Goal: Task Accomplishment & Management: Manage account settings

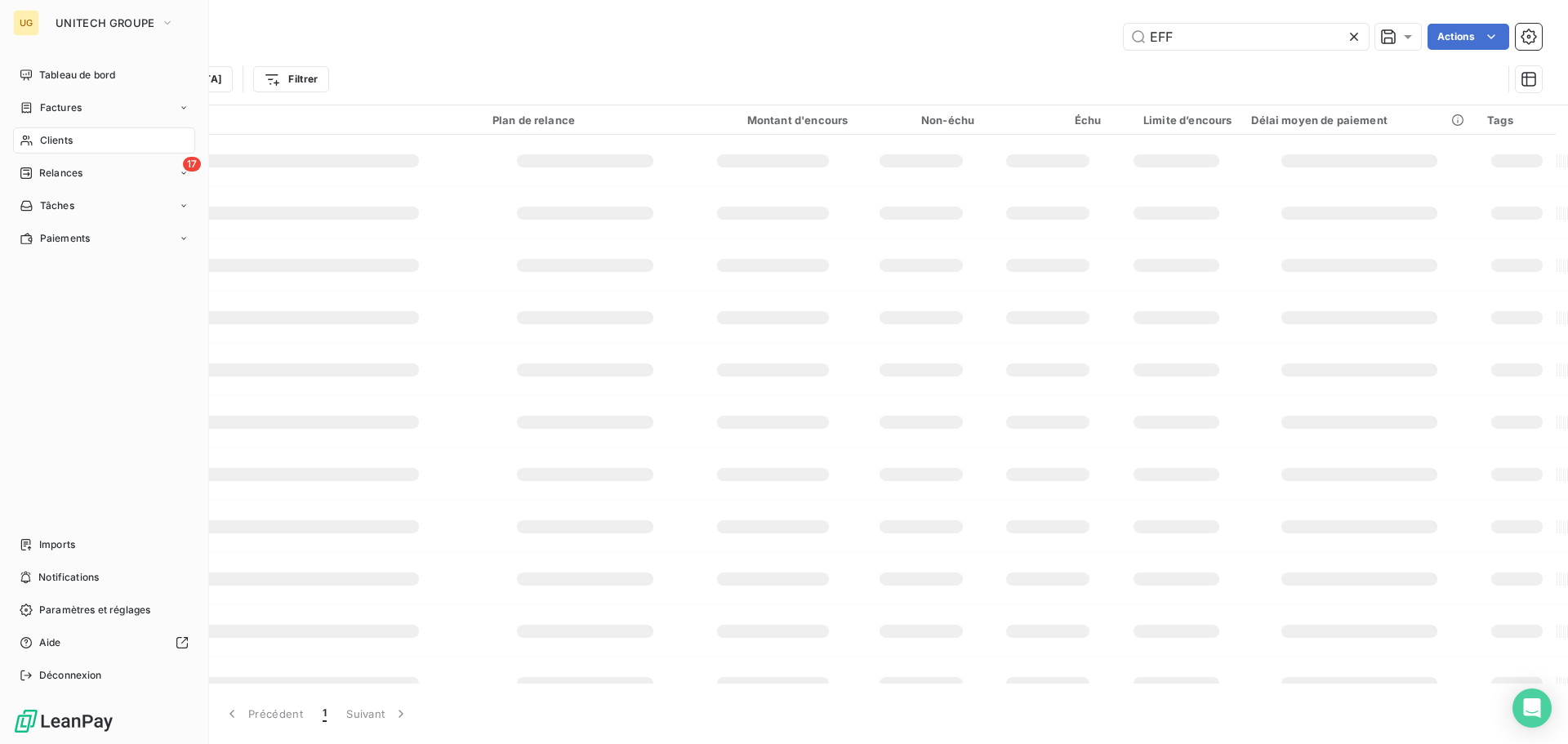
drag, startPoint x: 63, startPoint y: 138, endPoint x: 99, endPoint y: 131, distance: 36.7
click at [67, 135] on span "Clients" at bounding box center [56, 141] width 32 height 15
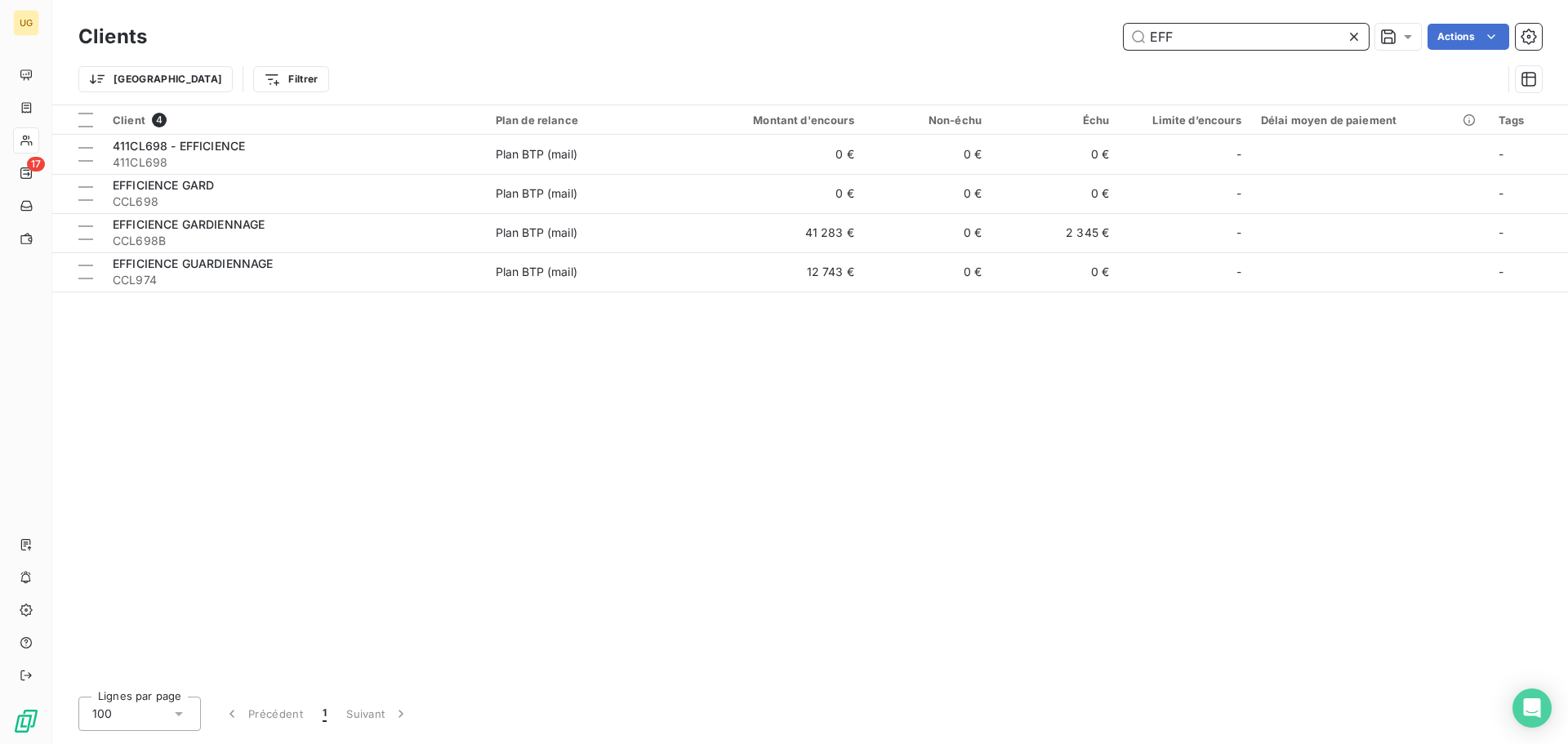
drag, startPoint x: 1224, startPoint y: 31, endPoint x: 1107, endPoint y: 23, distance: 117.3
click at [1085, 52] on div "Clients EFF Actions" at bounding box center [811, 36] width 1464 height 34
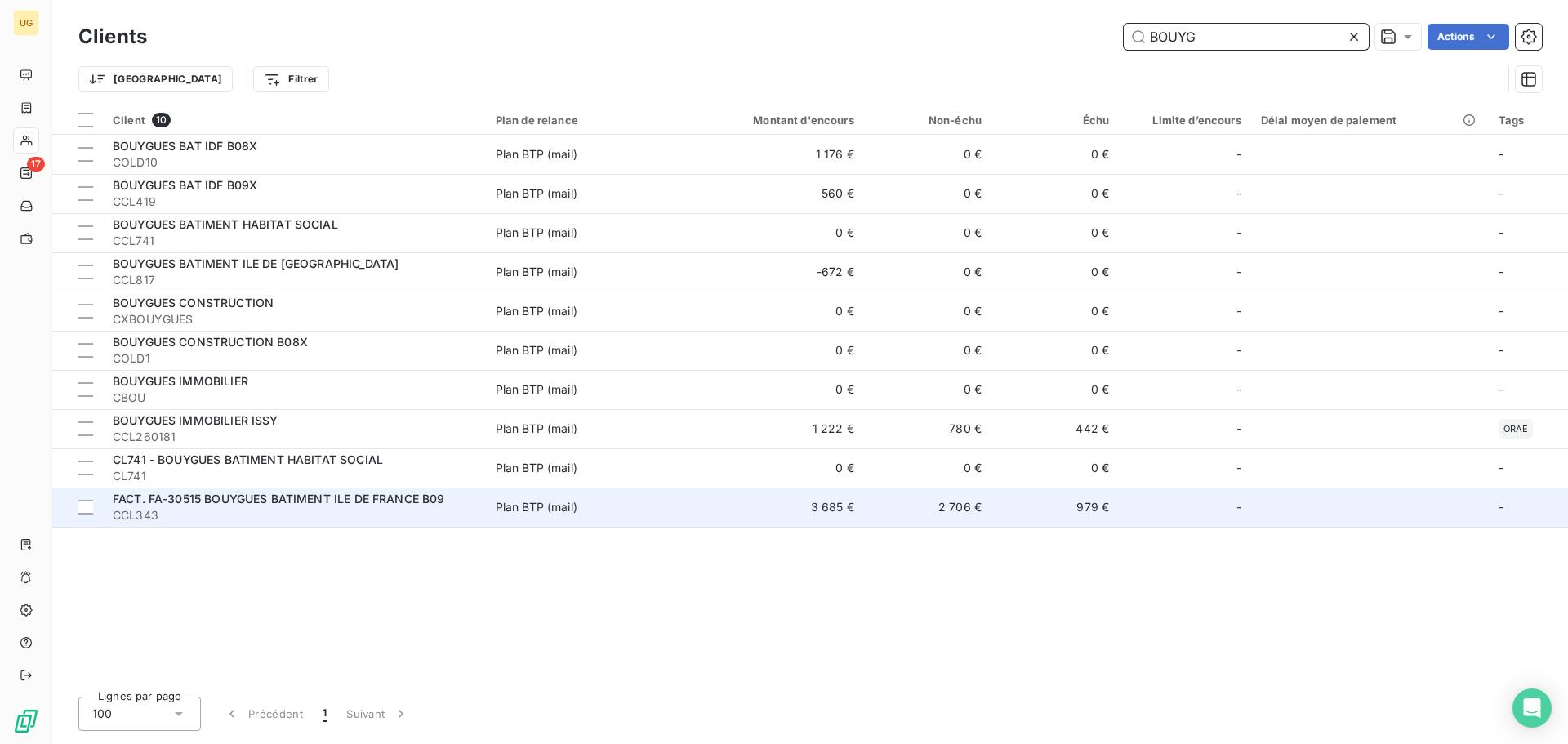
type input "BOUYG"
click at [827, 513] on td "3 685 €" at bounding box center [778, 507] width 171 height 39
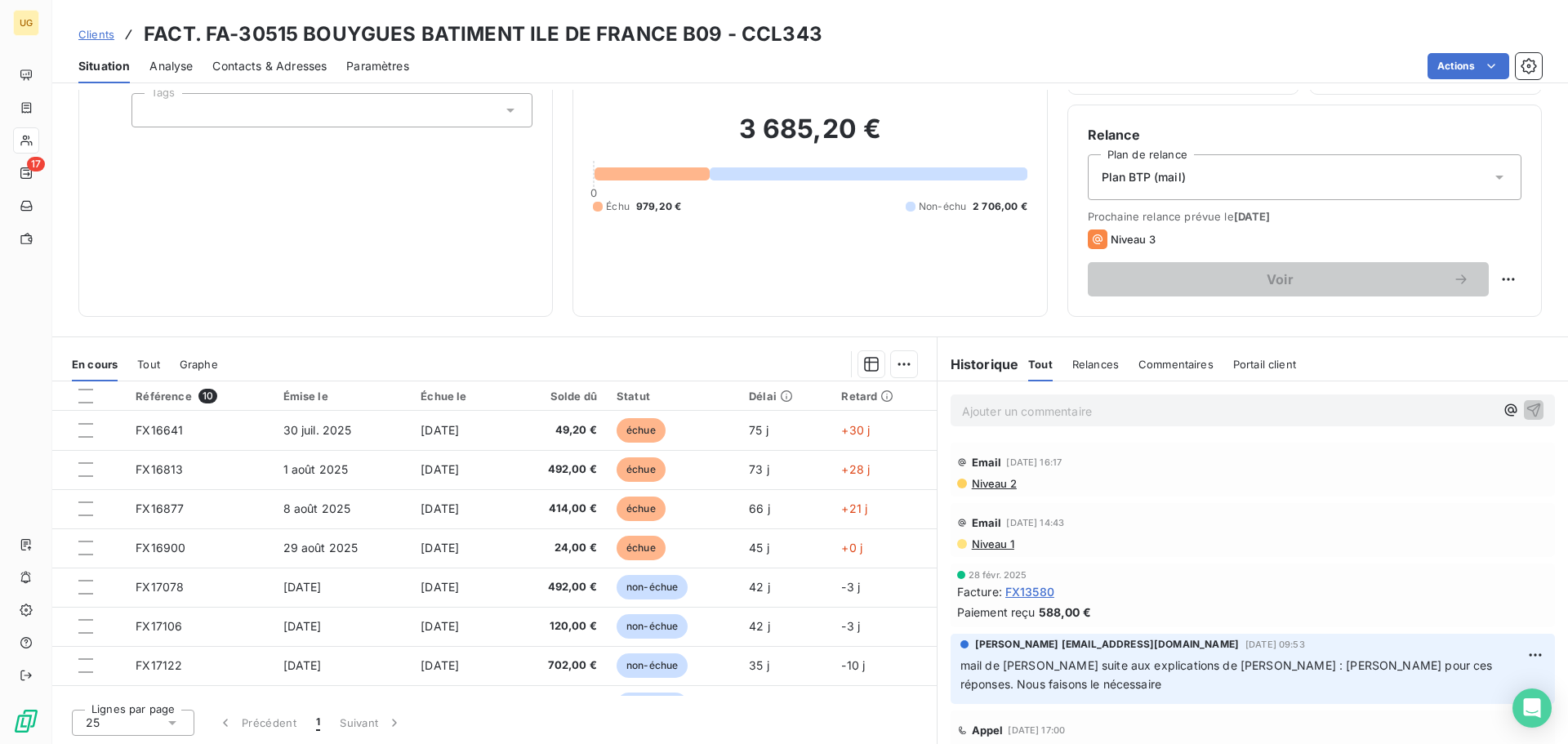
scroll to position [110, 0]
click at [1505, 275] on html "UG 17 Clients FACT. FA-30515 BOUYGUES BATIMENT ILE DE FRANCE B09 - CCL343 Situa…" at bounding box center [784, 372] width 1568 height 744
click at [1472, 308] on div "Replanifier cette action" at bounding box center [1428, 315] width 146 height 27
select select "9"
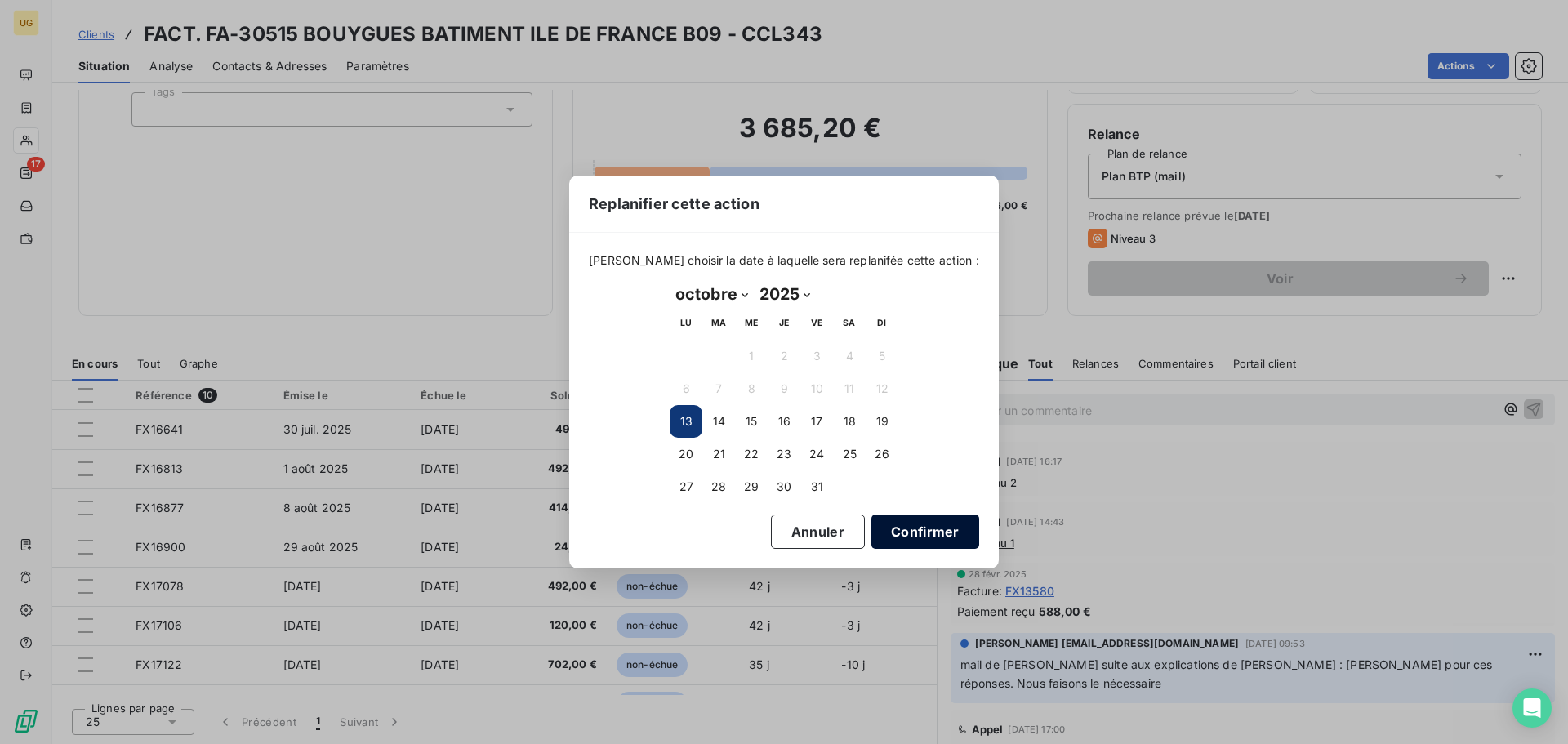
click at [889, 544] on button "Confirmer" at bounding box center [925, 532] width 108 height 34
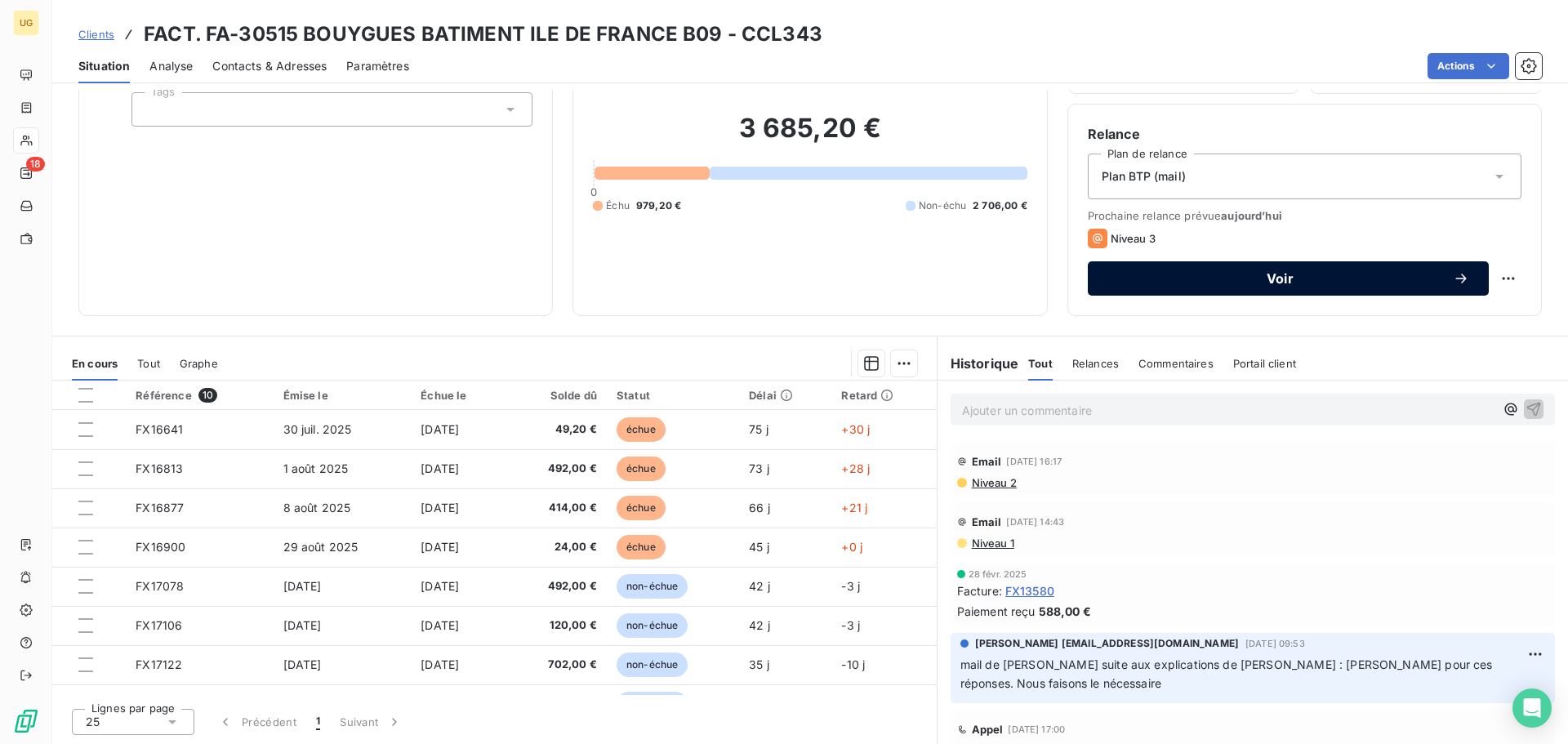
click at [1261, 274] on span "Voir" at bounding box center [1280, 278] width 346 height 13
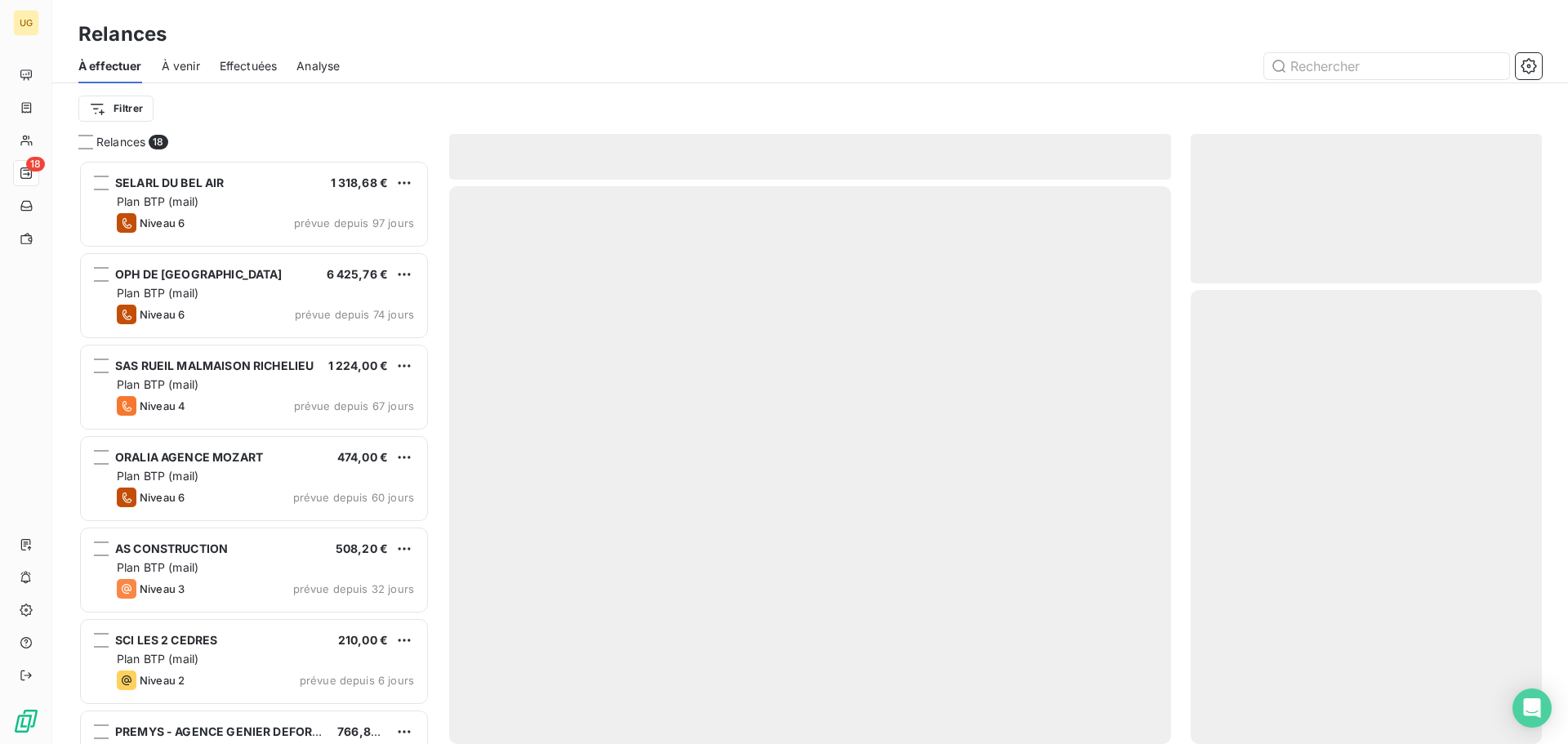
scroll to position [572, 339]
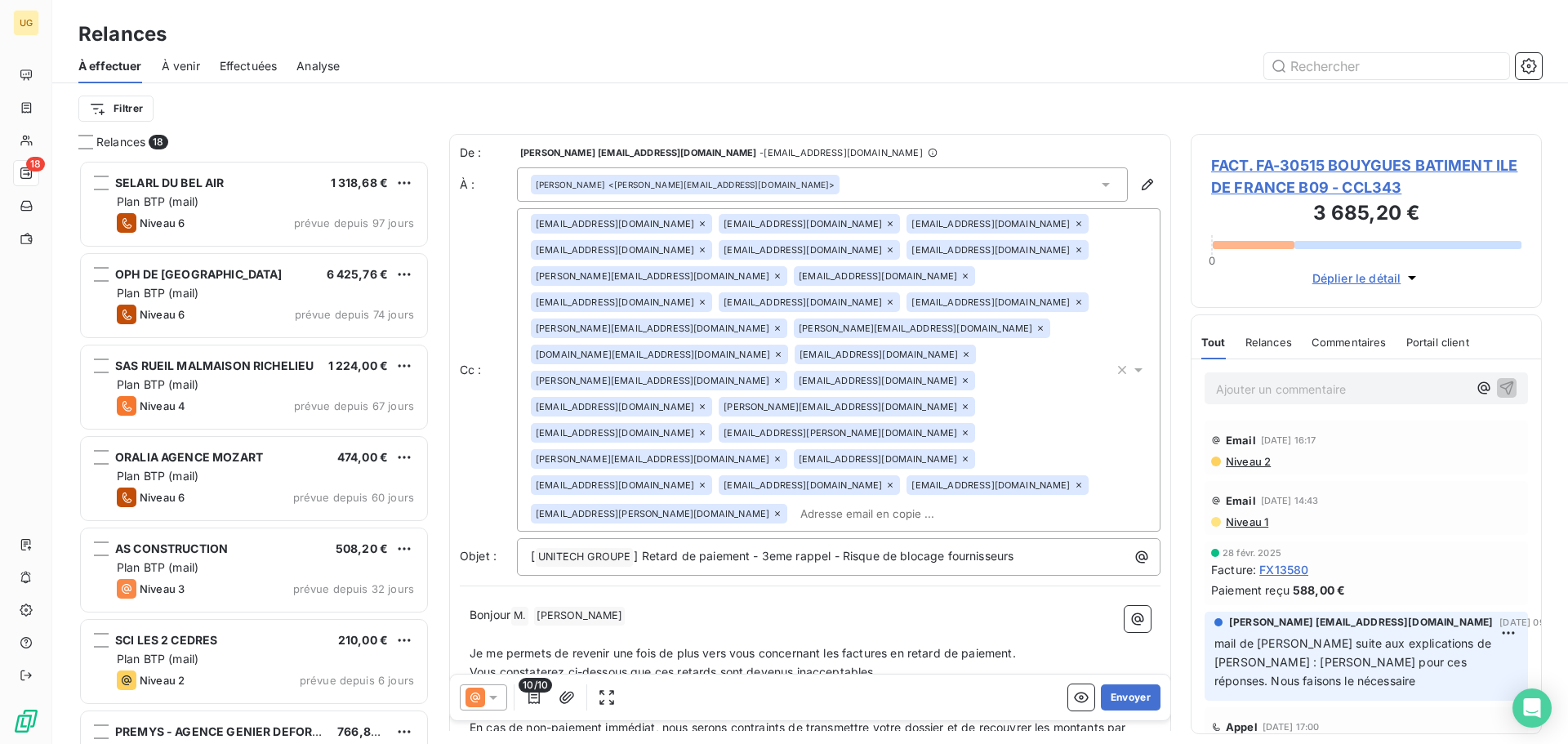
click at [767, 178] on div "[PERSON_NAME] <[PERSON_NAME][EMAIL_ADDRESS][DOMAIN_NAME]>" at bounding box center [822, 184] width 611 height 34
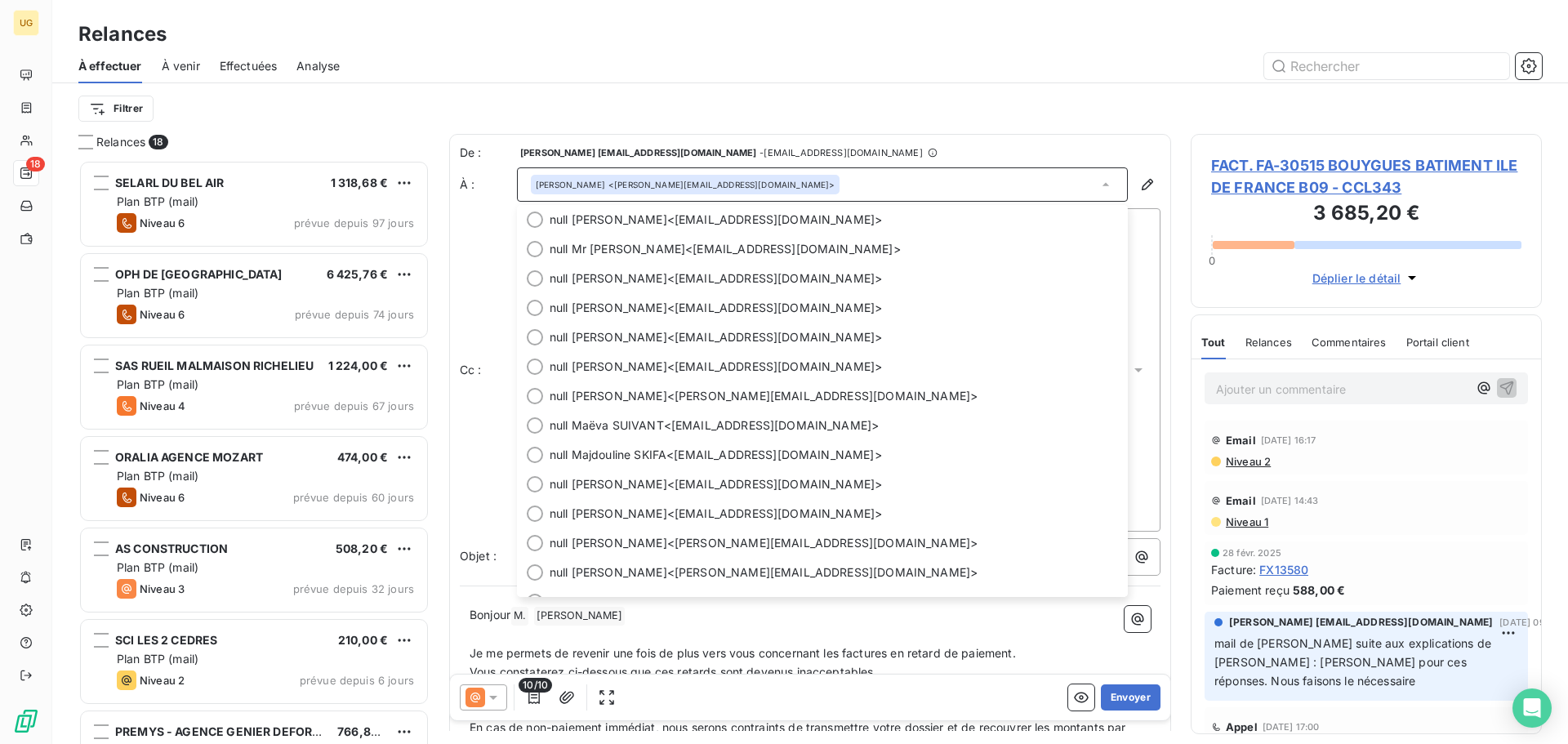
scroll to position [167, 0]
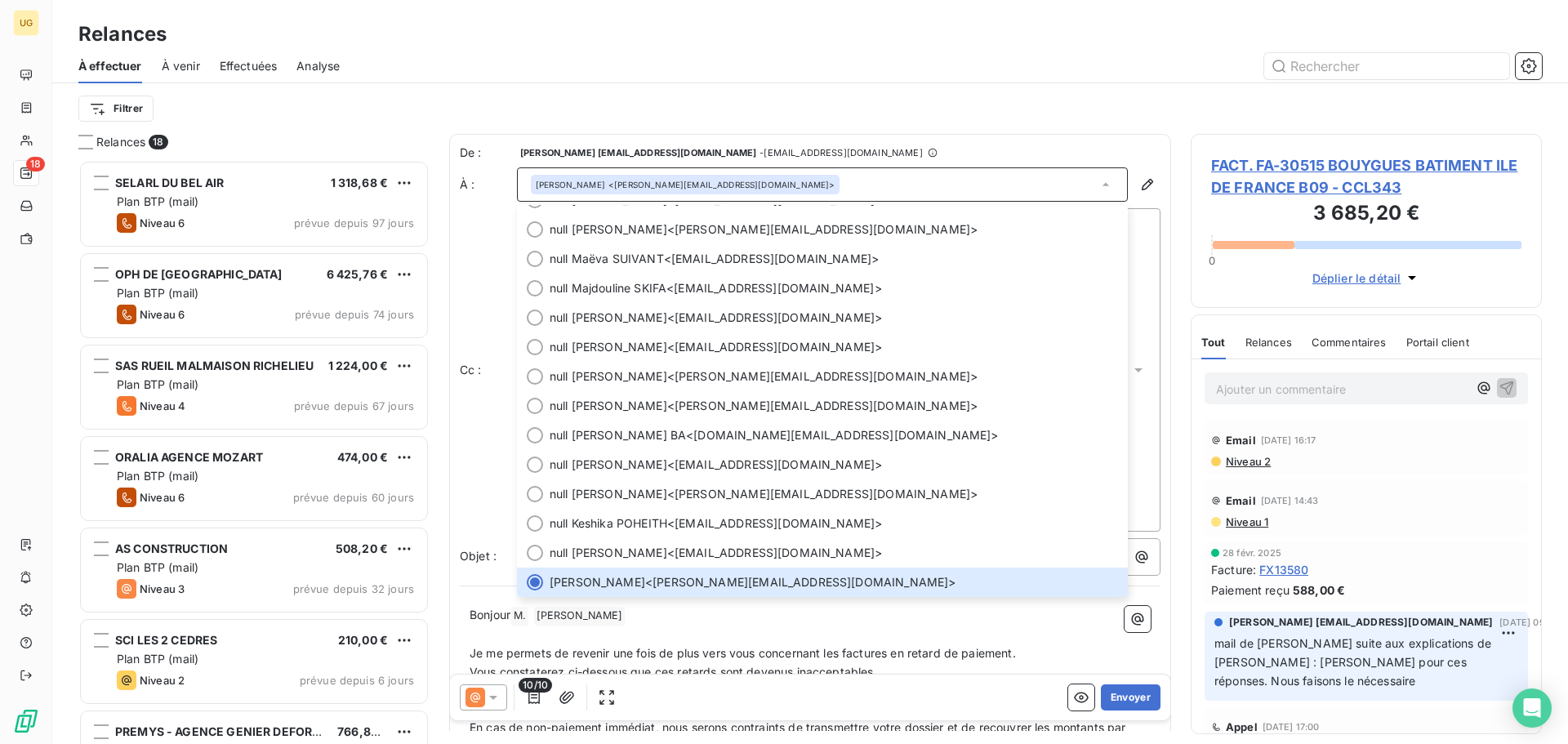
click at [768, 67] on div at bounding box center [951, 66] width 1183 height 27
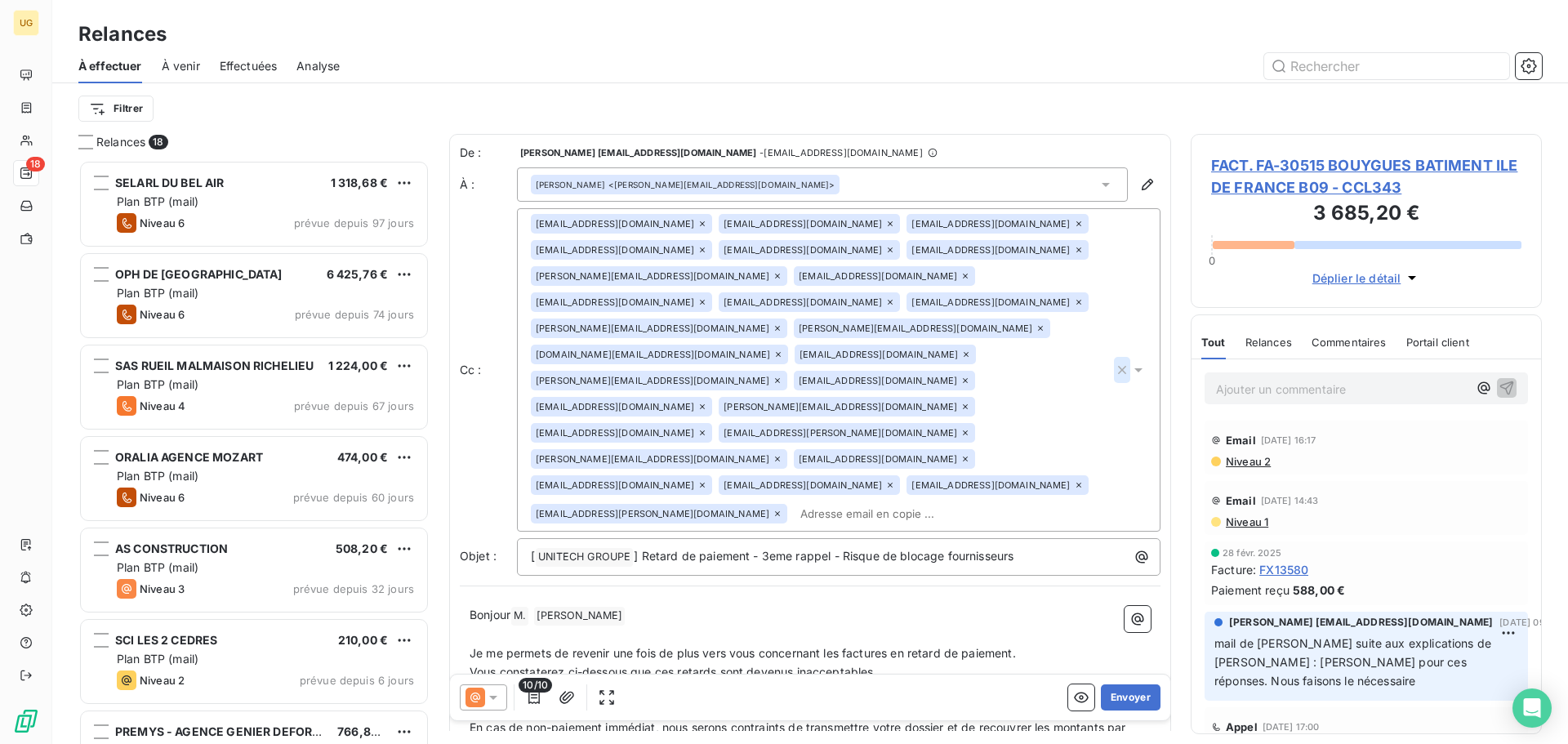
click at [1118, 374] on icon "button" at bounding box center [1122, 371] width 8 height 8
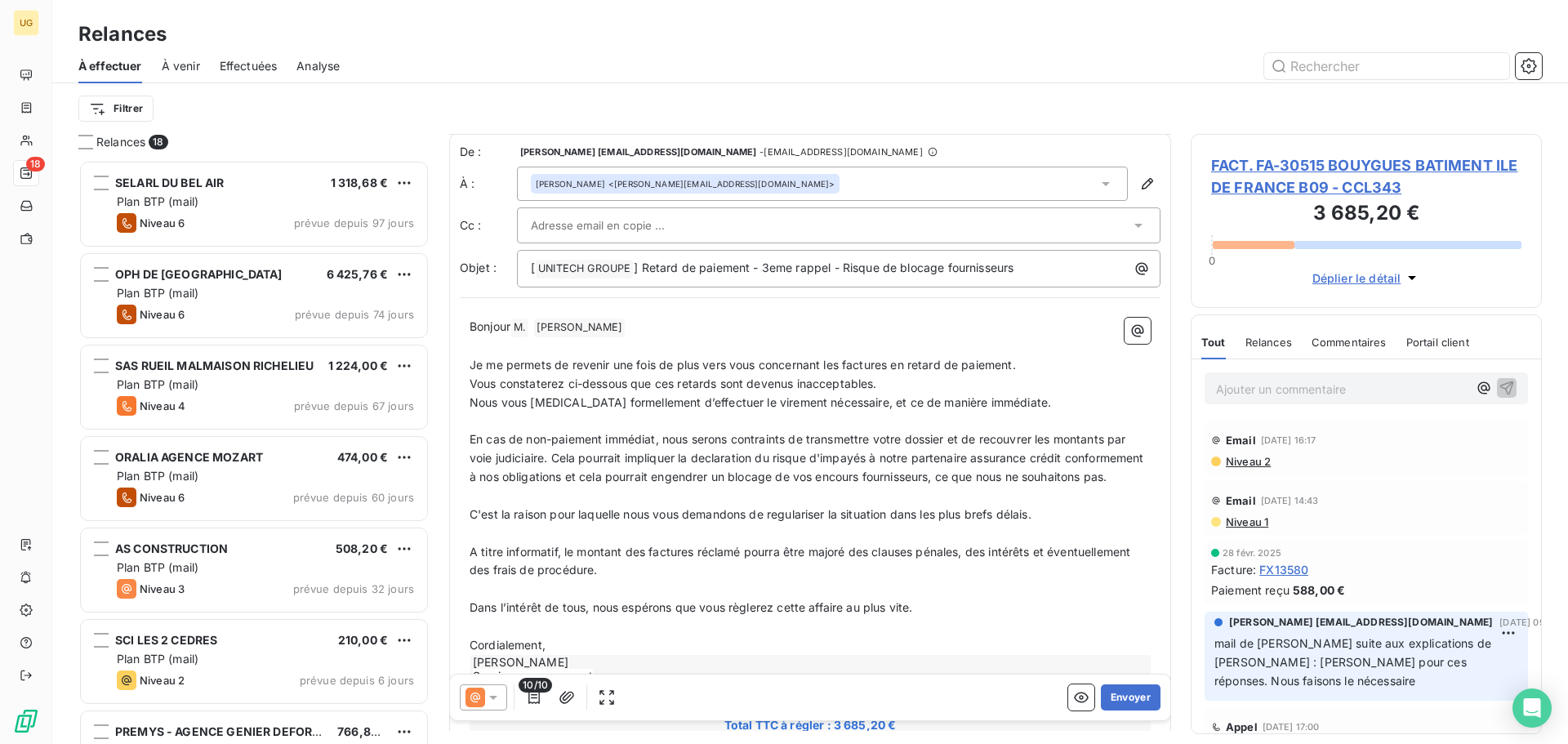
scroll to position [0, 0]
click at [626, 219] on input "text" at bounding box center [618, 226] width 176 height 25
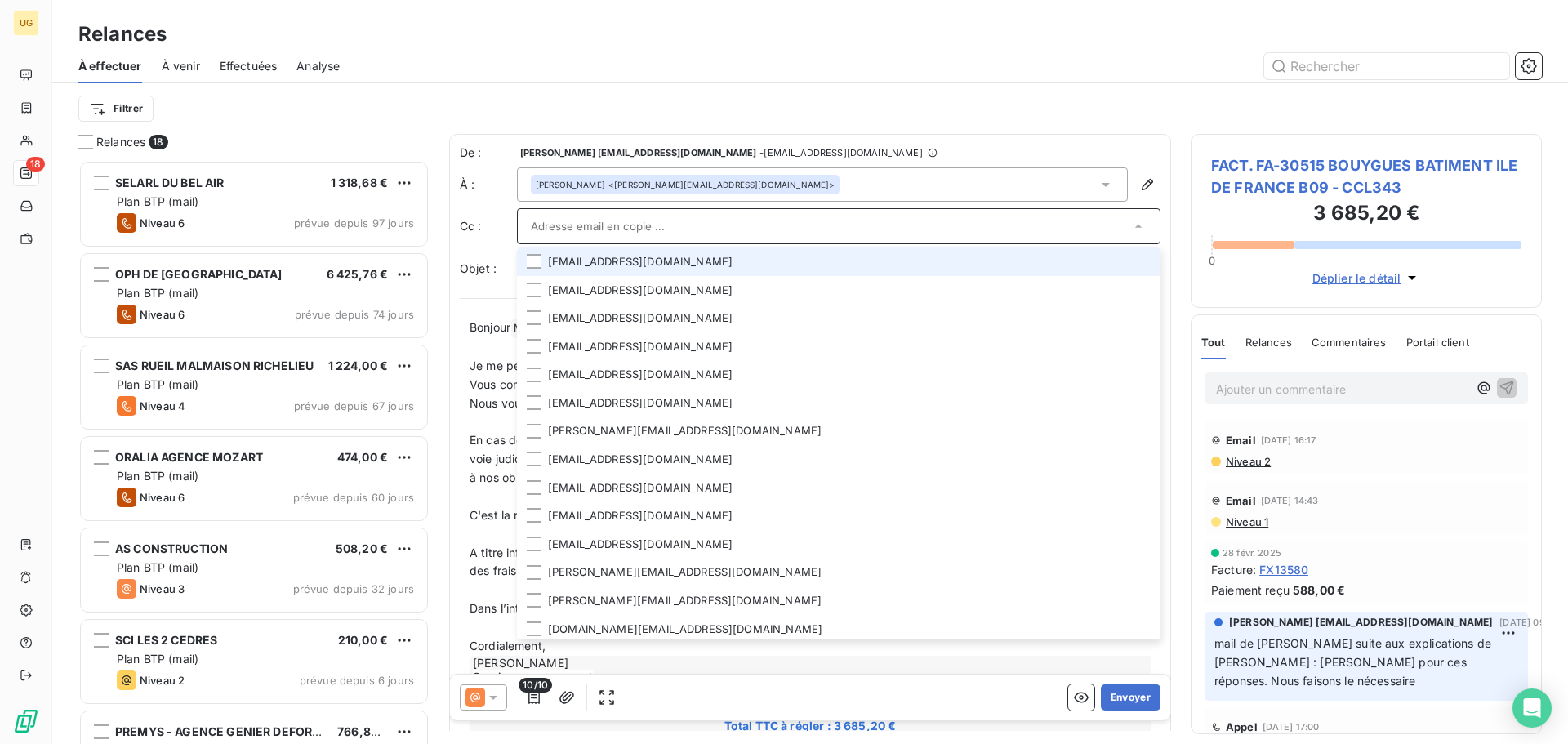
paste input "[EMAIL_ADDRESS][DOMAIN_NAME]"
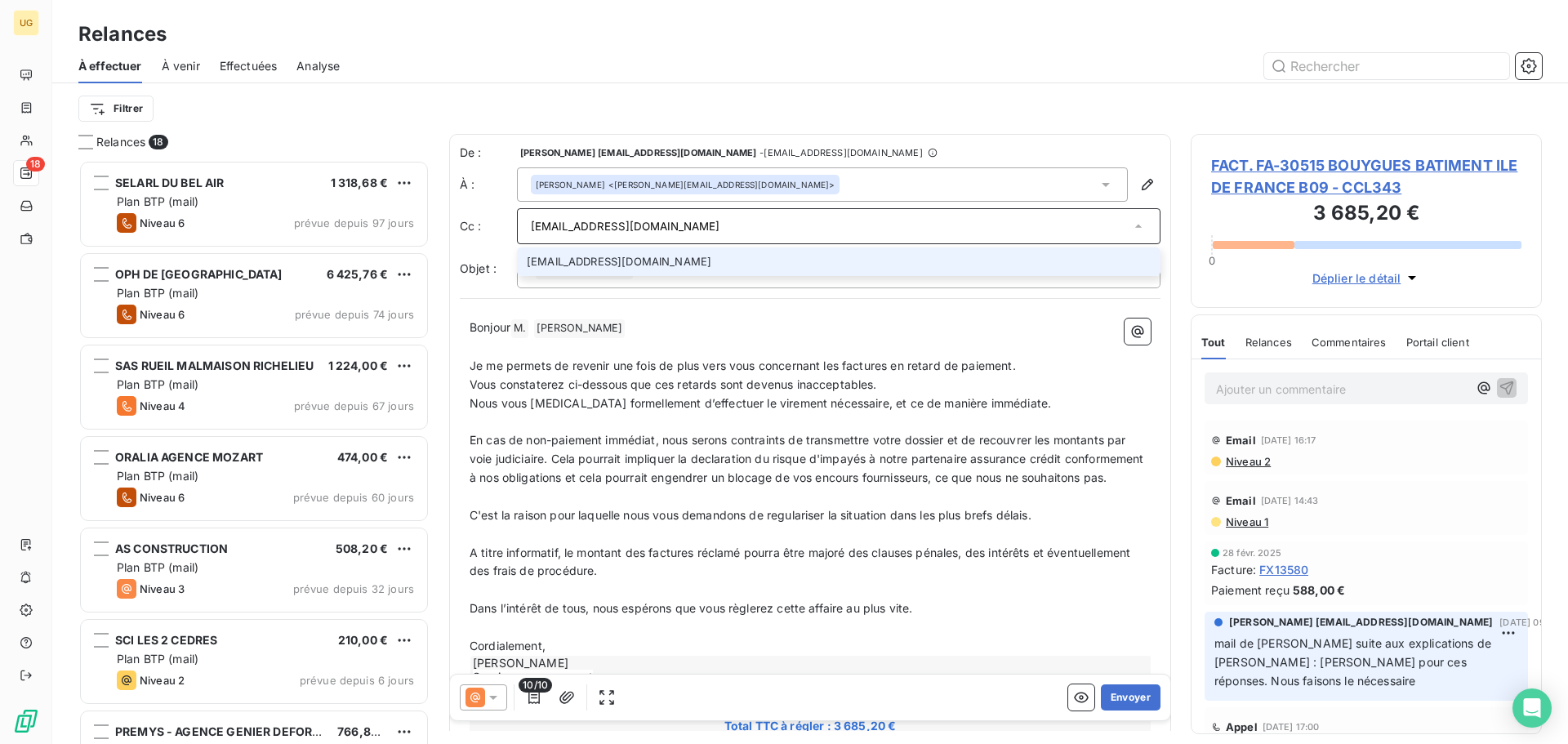
type input "[EMAIL_ADDRESS][DOMAIN_NAME]"
click at [660, 268] on li "[EMAIL_ADDRESS][DOMAIN_NAME]" at bounding box center [838, 261] width 644 height 29
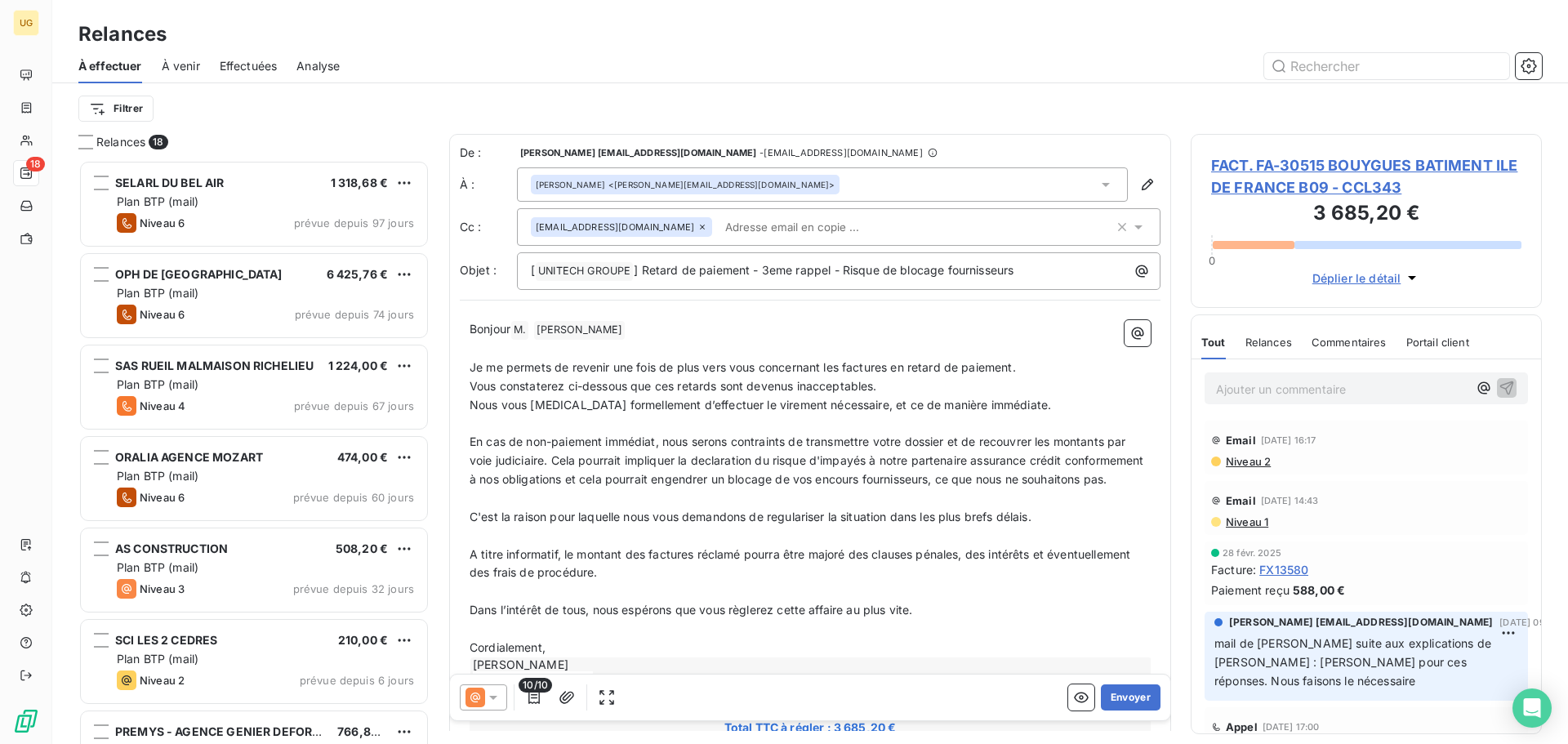
click at [880, 108] on div "Filtrer" at bounding box center [811, 109] width 1464 height 31
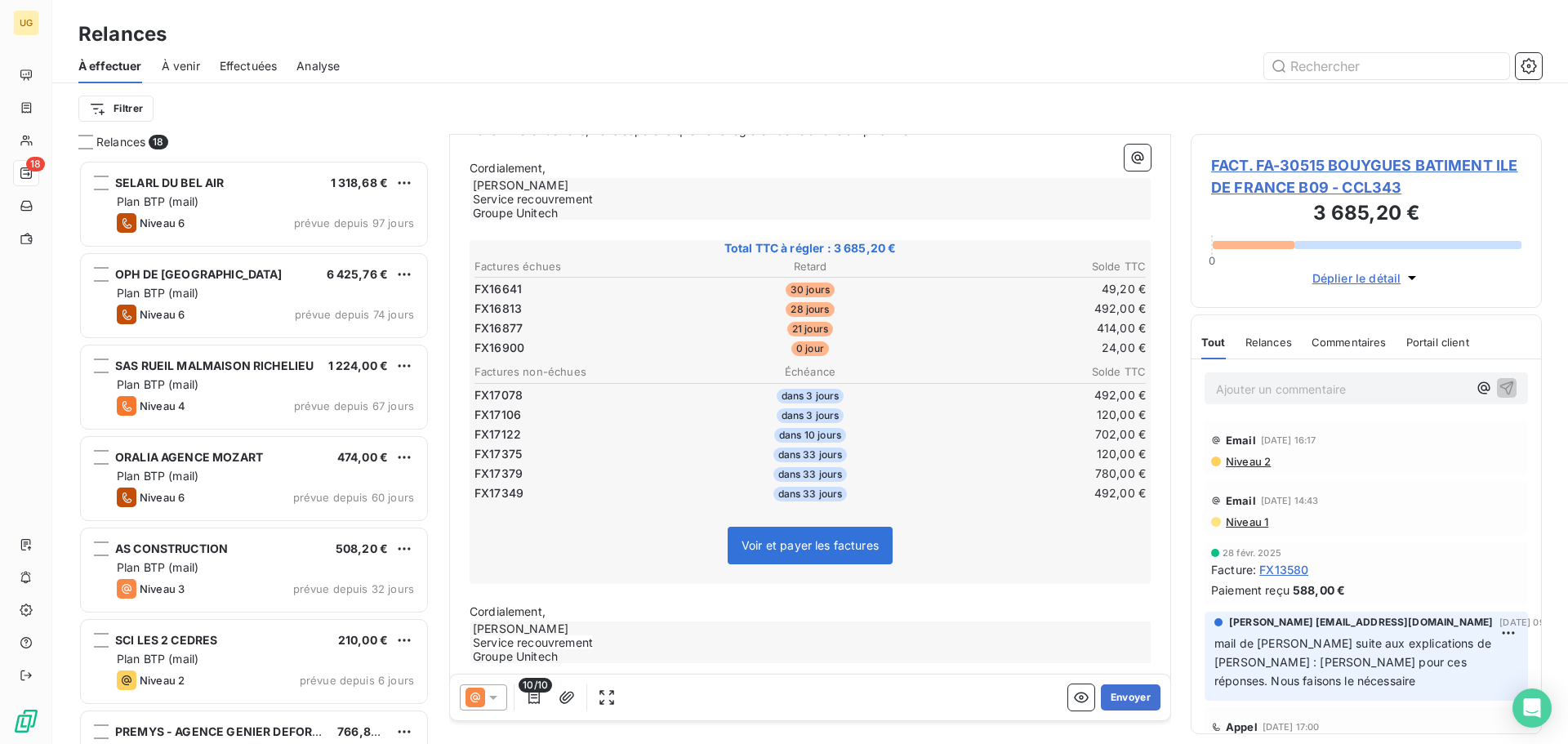
scroll to position [491, 0]
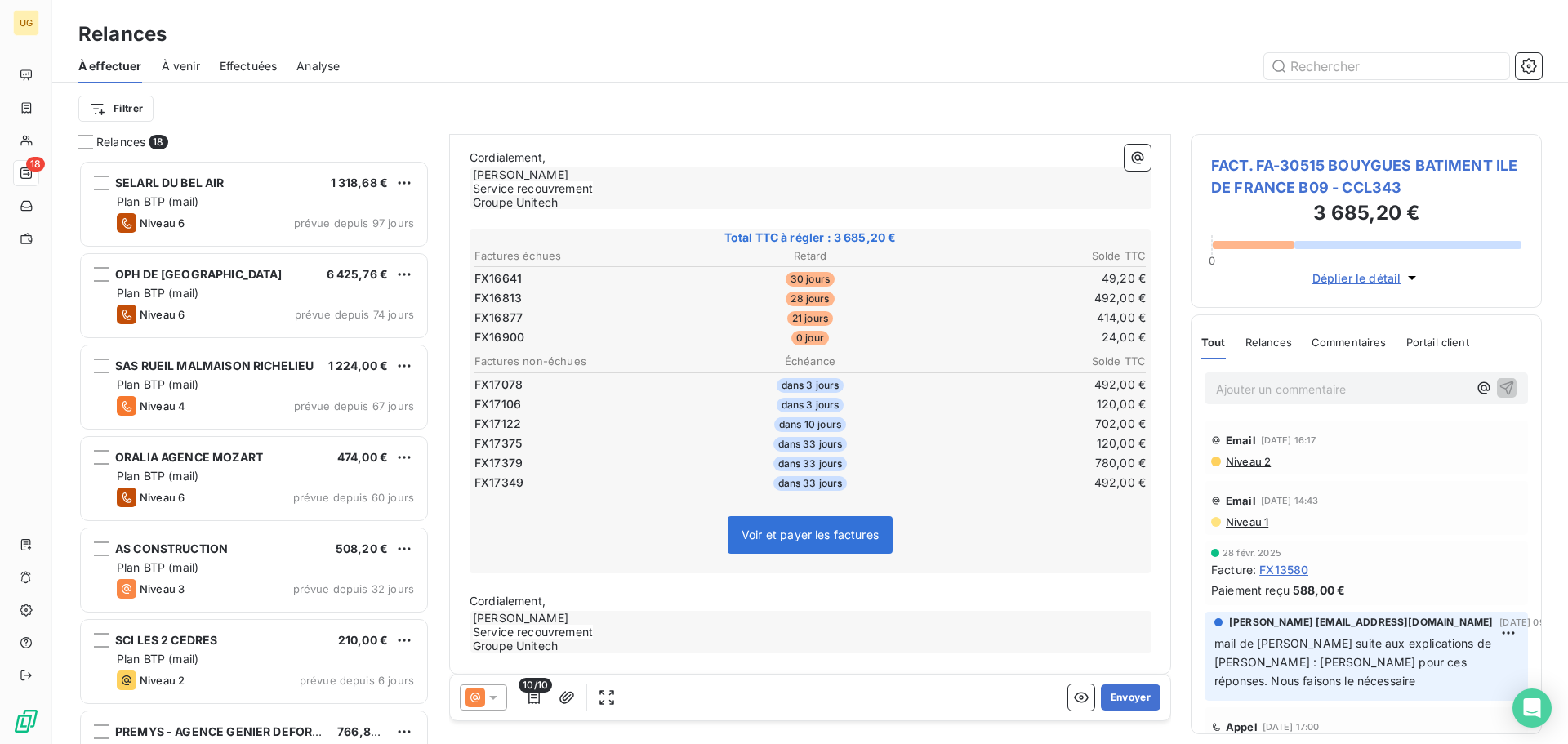
click at [493, 708] on div at bounding box center [483, 698] width 47 height 27
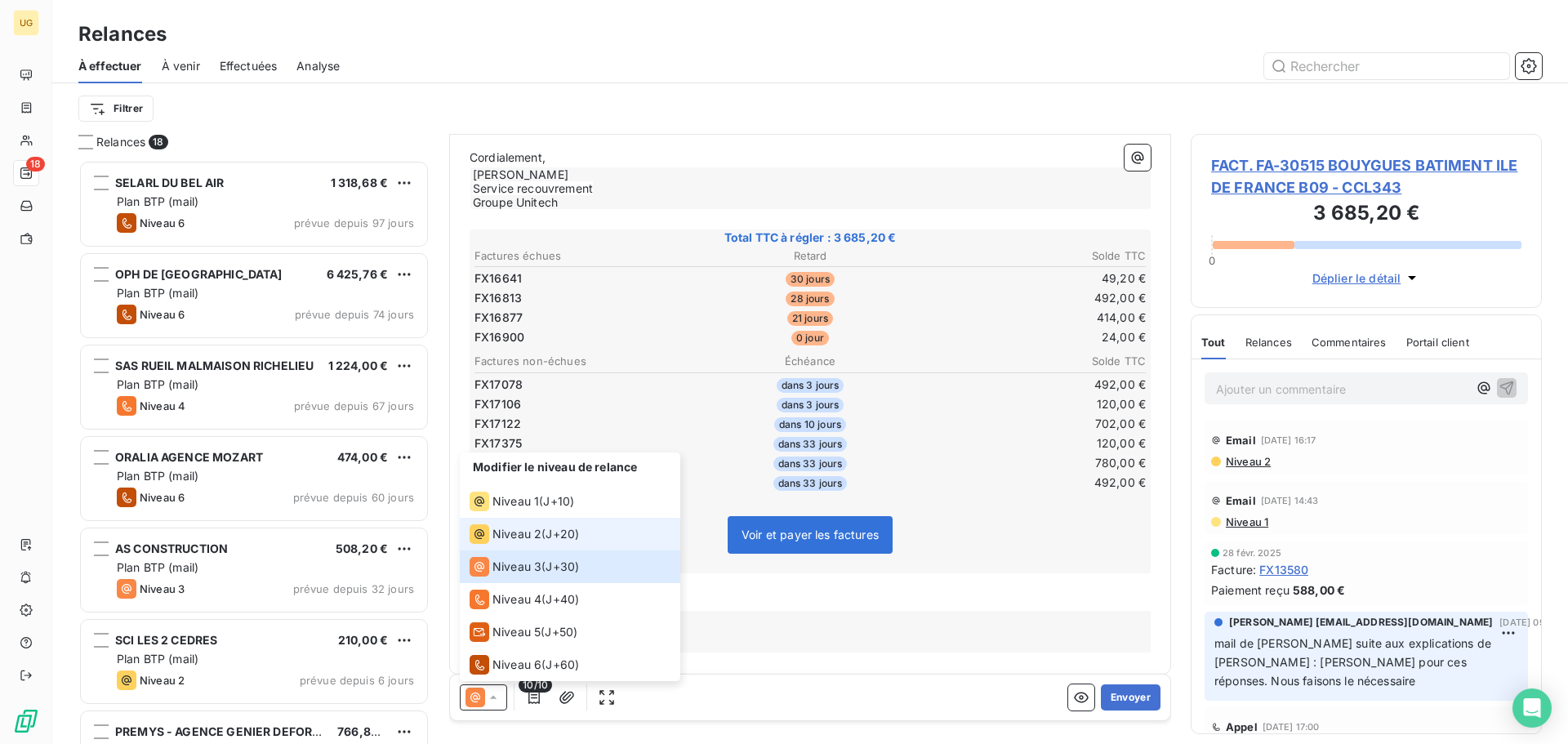
click at [539, 540] on span "Niveau 2" at bounding box center [517, 534] width 49 height 17
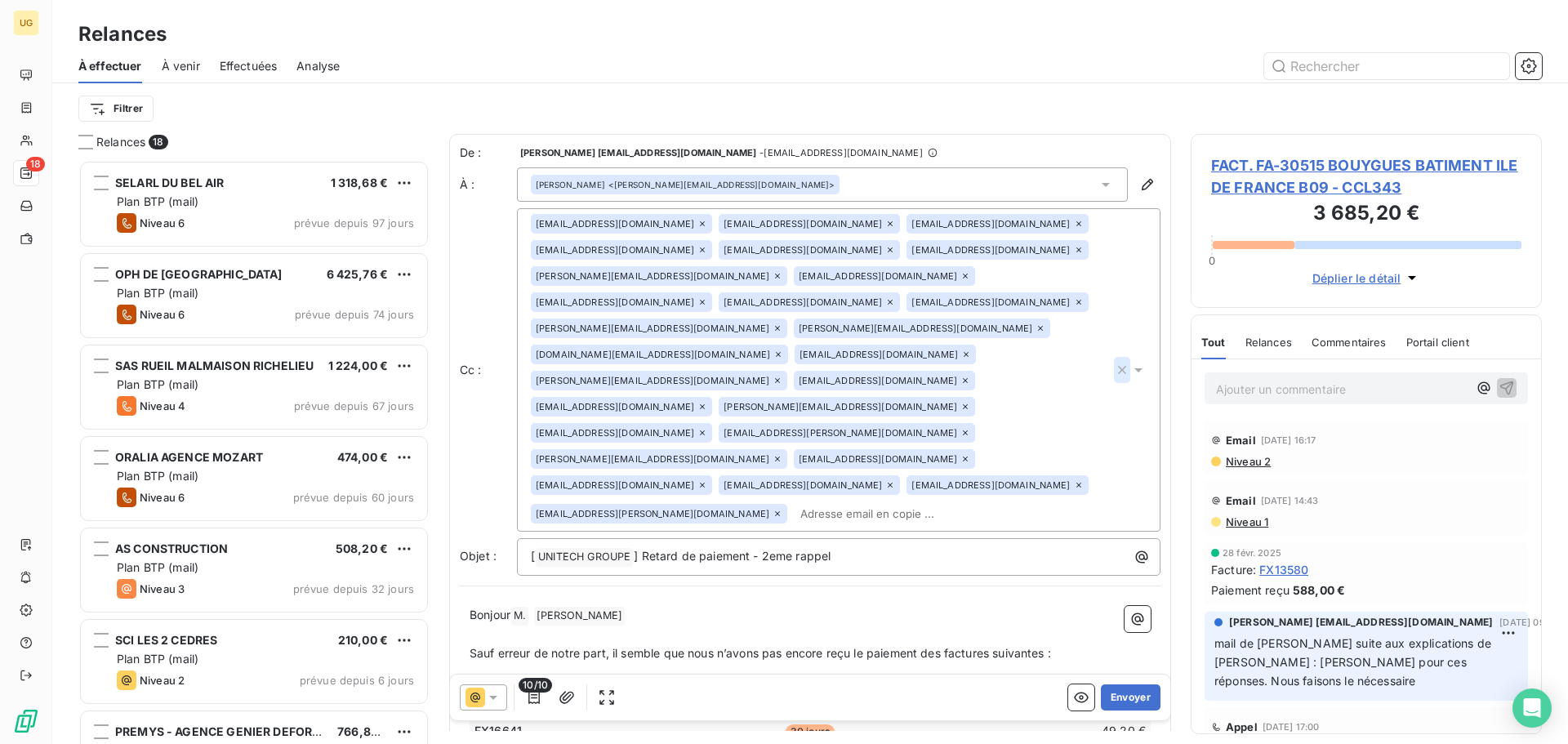
click at [1114, 378] on icon "button" at bounding box center [1122, 370] width 17 height 17
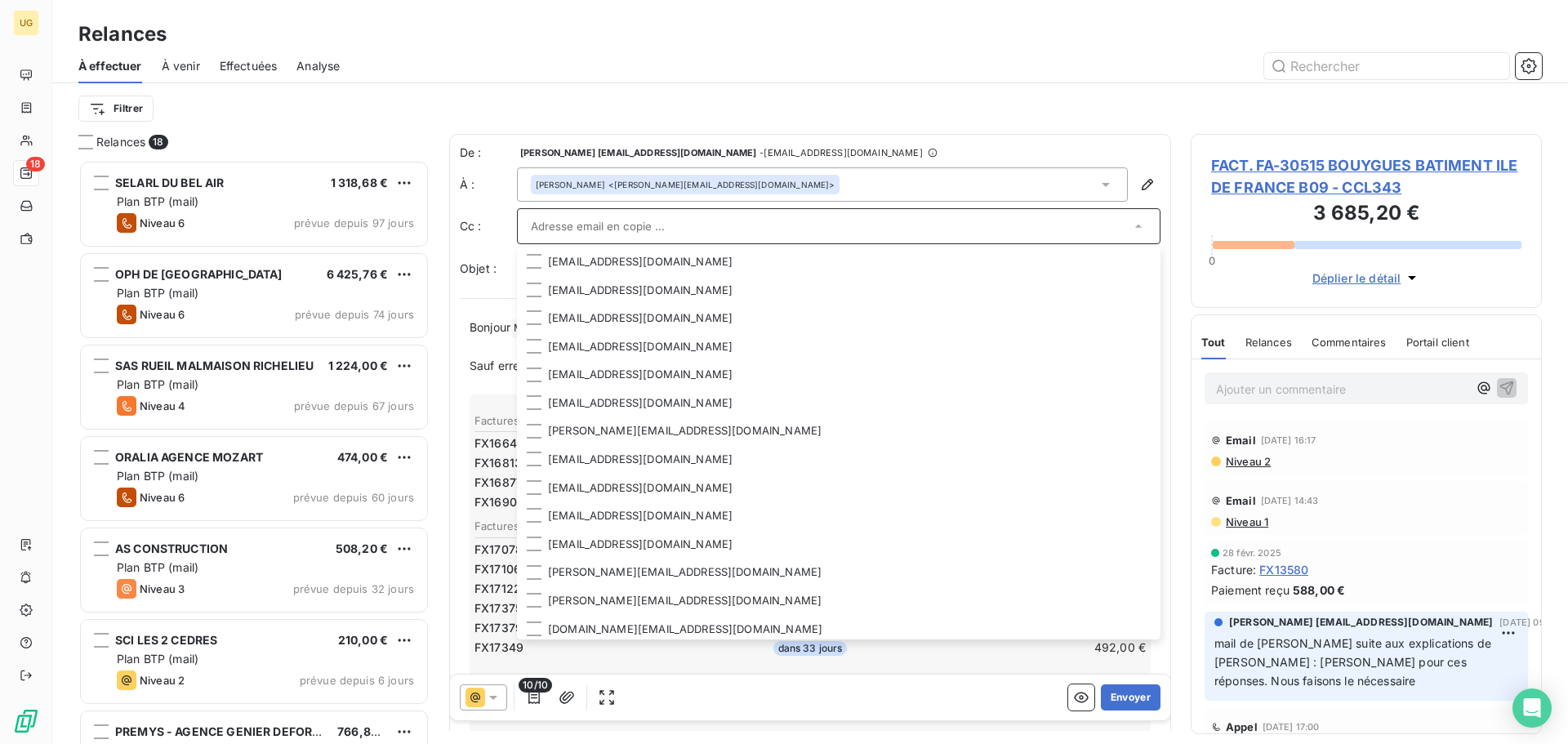
click at [575, 225] on input "text" at bounding box center [830, 226] width 599 height 25
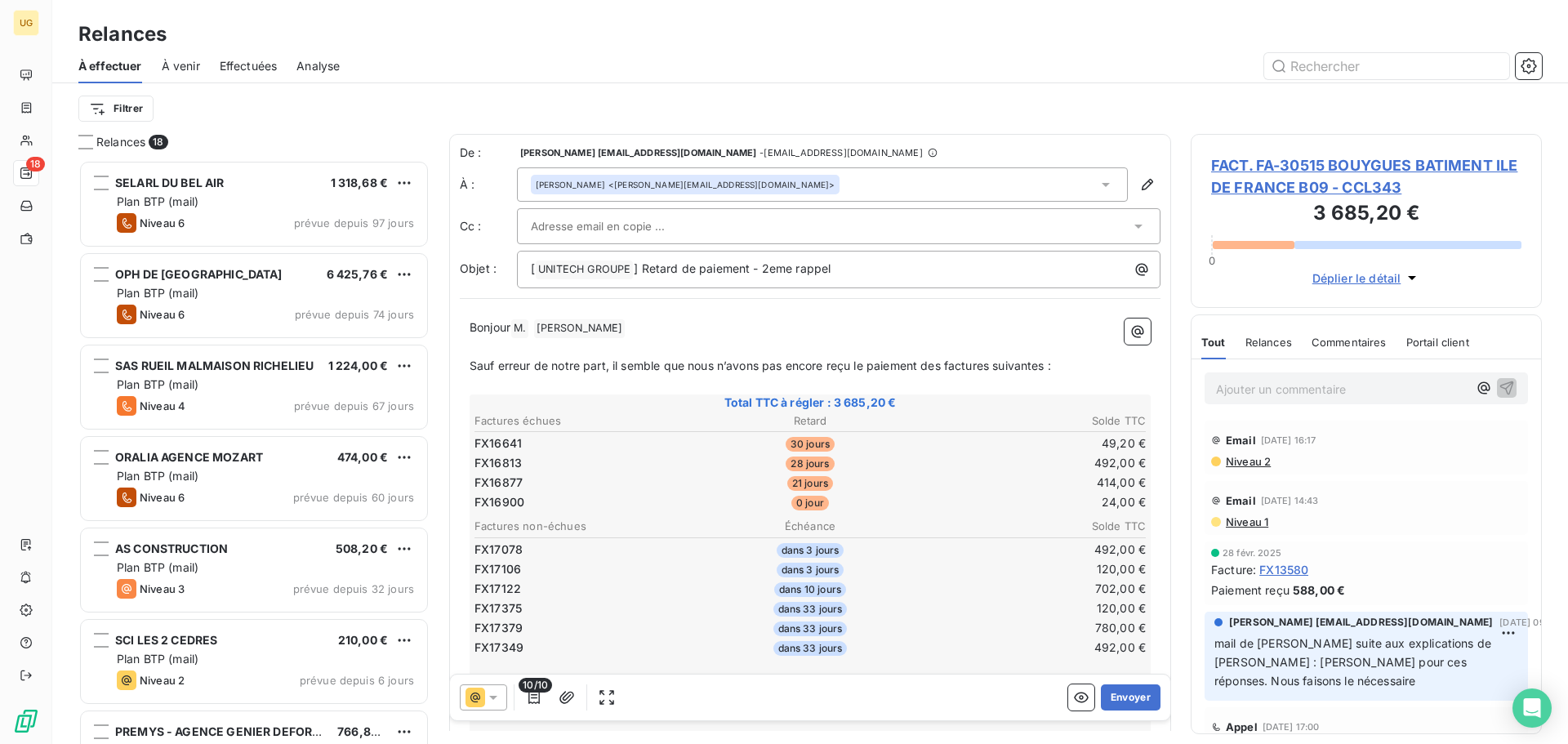
paste input "[EMAIL_ADDRESS][DOMAIN_NAME]"
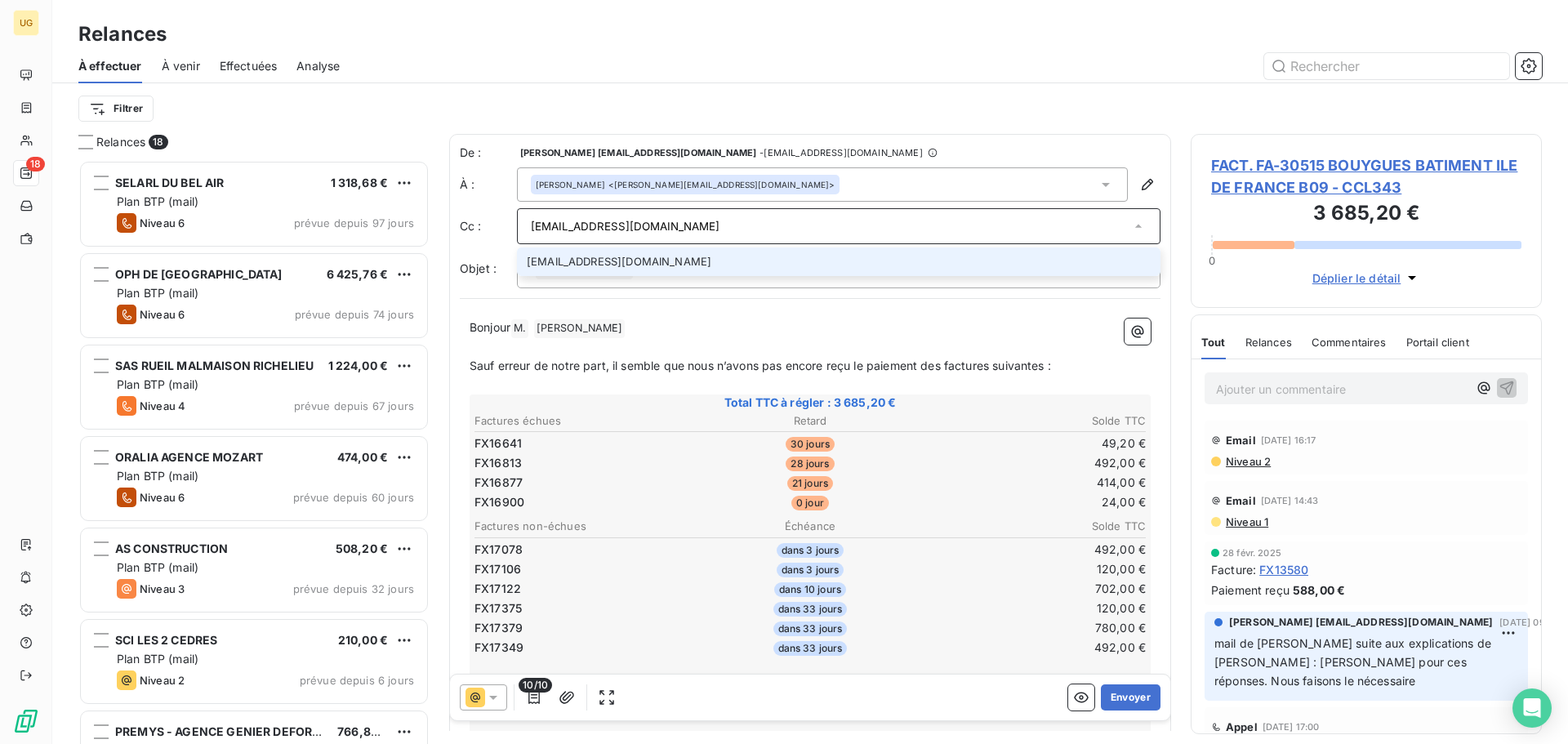
type input "[EMAIL_ADDRESS][DOMAIN_NAME]"
click at [569, 259] on li "[EMAIL_ADDRESS][DOMAIN_NAME]" at bounding box center [838, 261] width 644 height 29
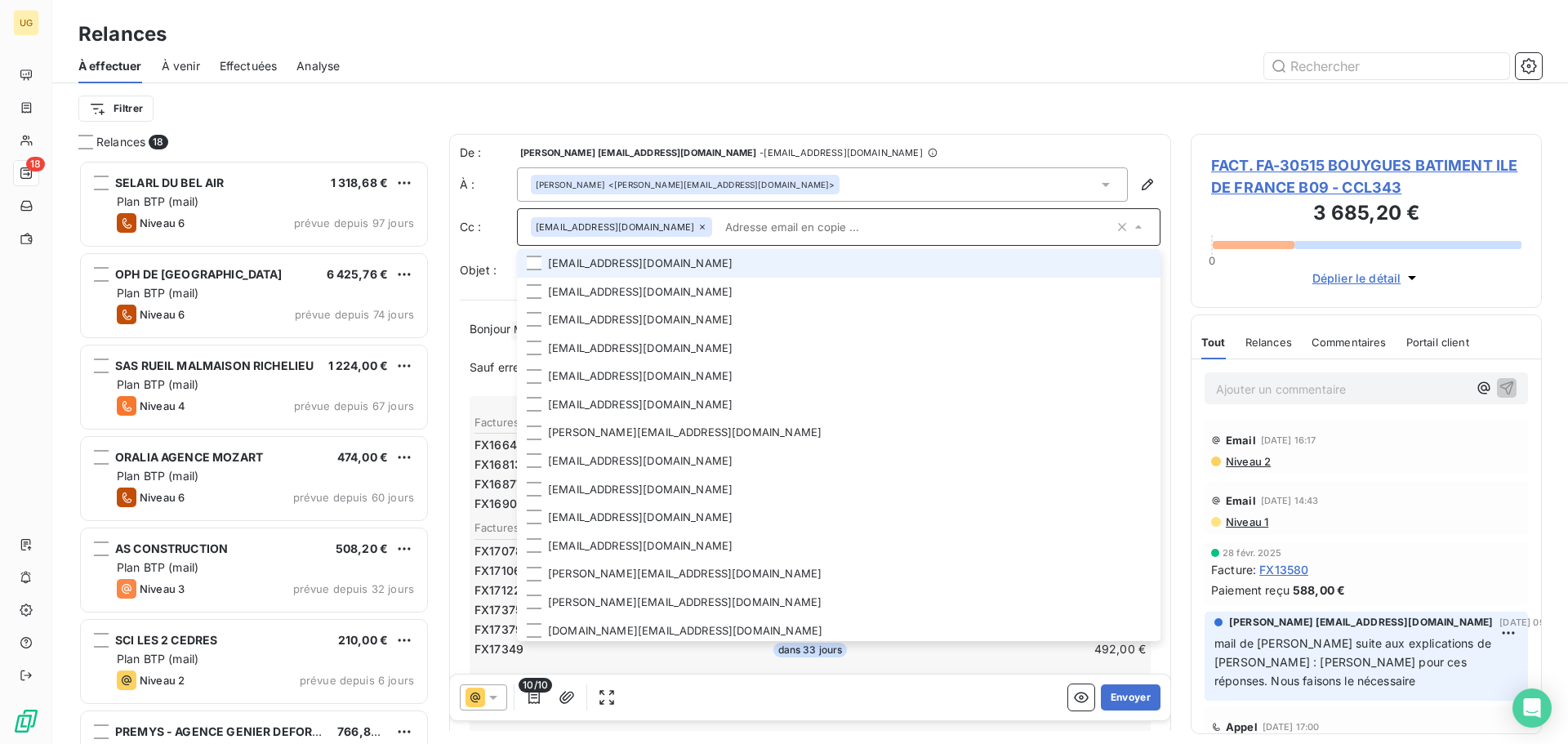
drag, startPoint x: 826, startPoint y: 109, endPoint x: 856, endPoint y: 114, distance: 30.4
click at [826, 108] on div "Filtrer" at bounding box center [811, 109] width 1464 height 31
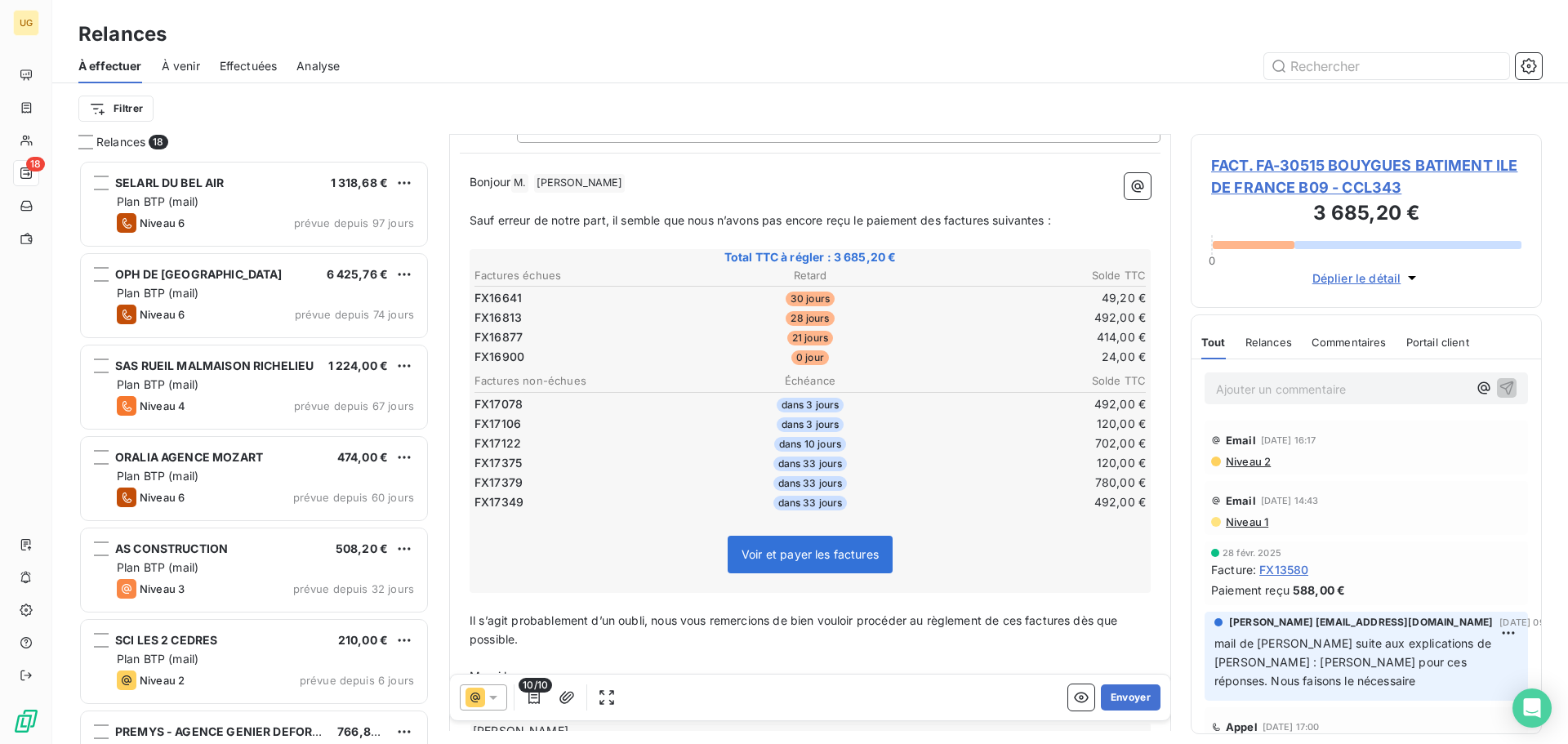
scroll to position [166, 0]
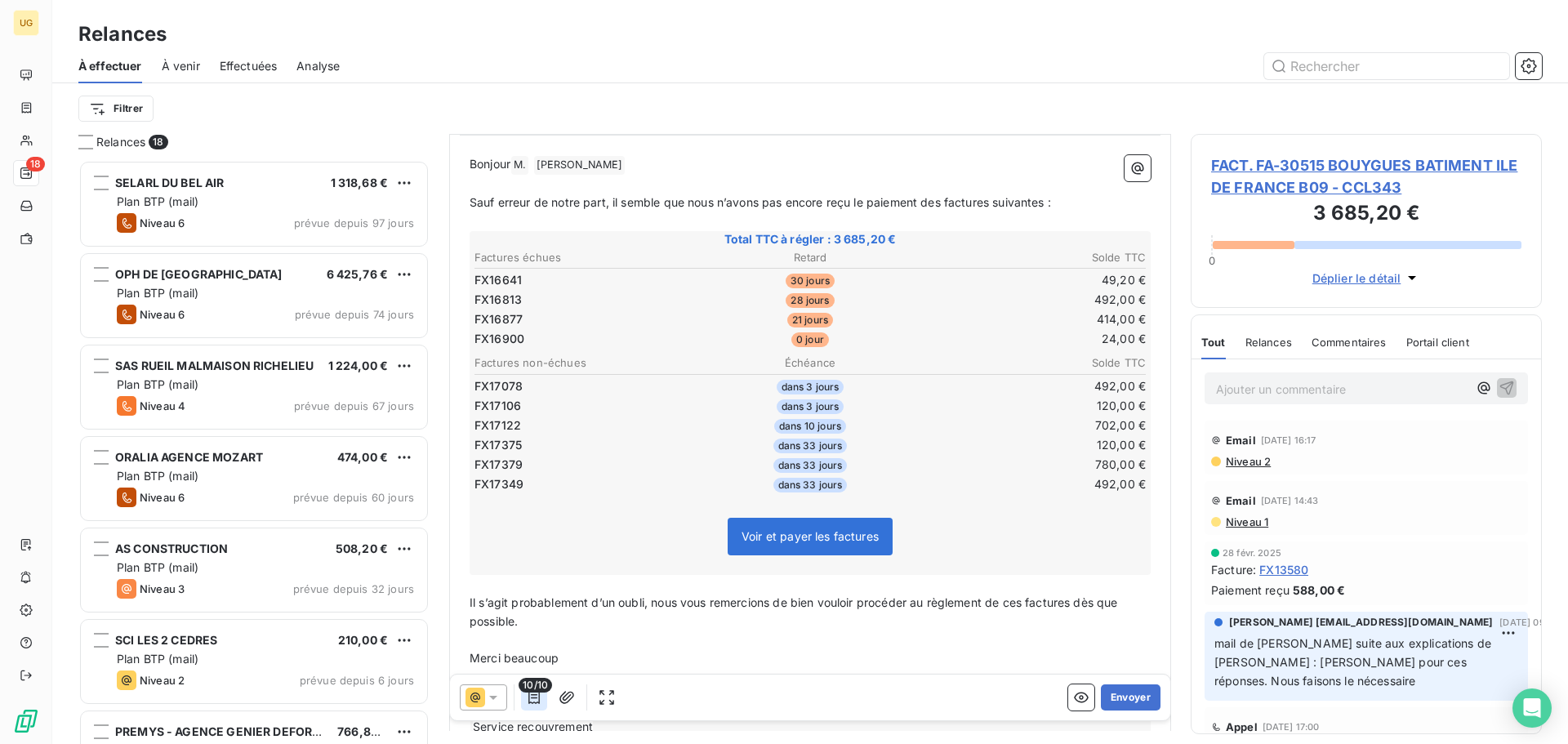
click at [537, 701] on icon "button" at bounding box center [533, 698] width 17 height 17
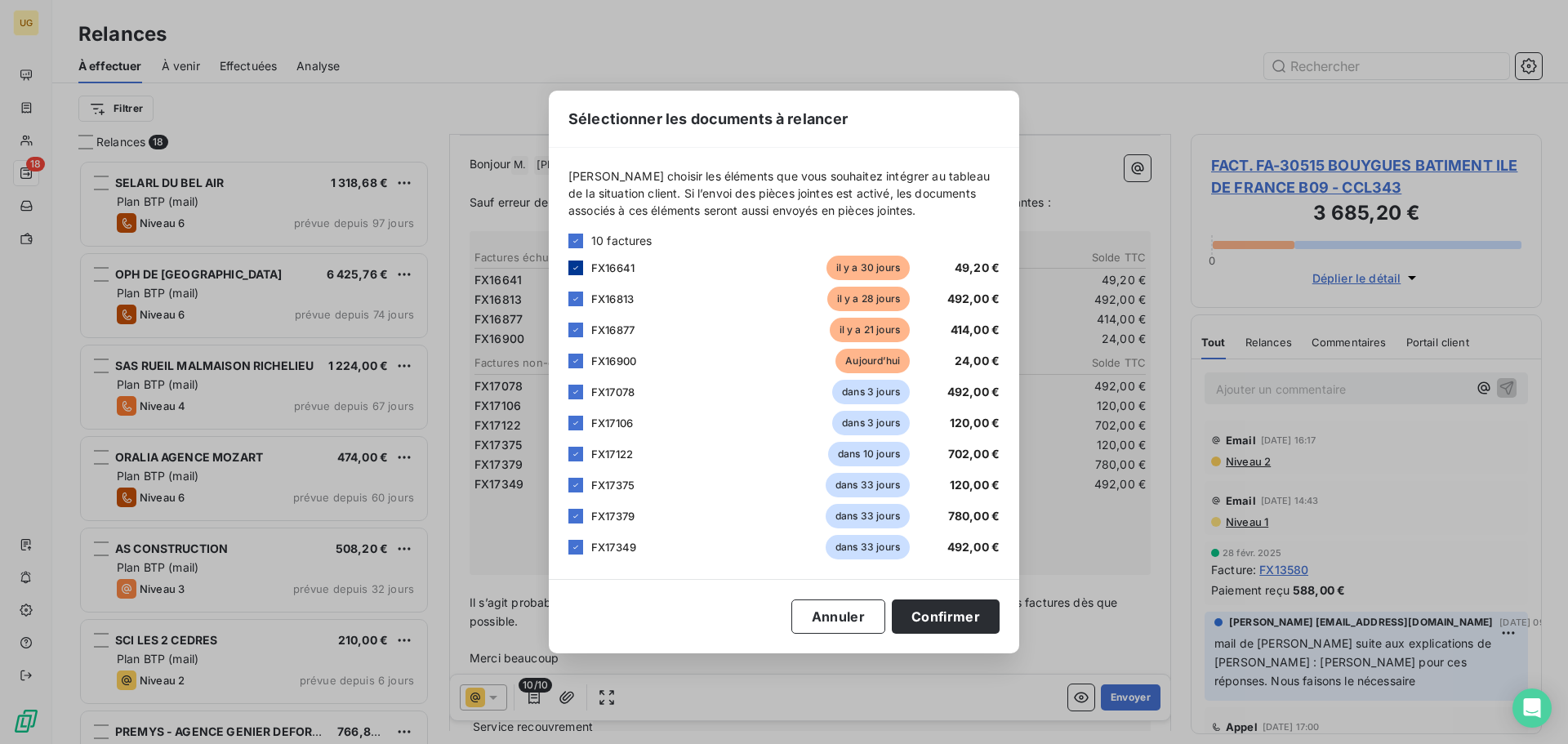
click at [580, 263] on icon at bounding box center [576, 268] width 10 height 10
click at [576, 242] on icon at bounding box center [576, 241] width 10 height 10
click at [570, 241] on div at bounding box center [576, 241] width 15 height 15
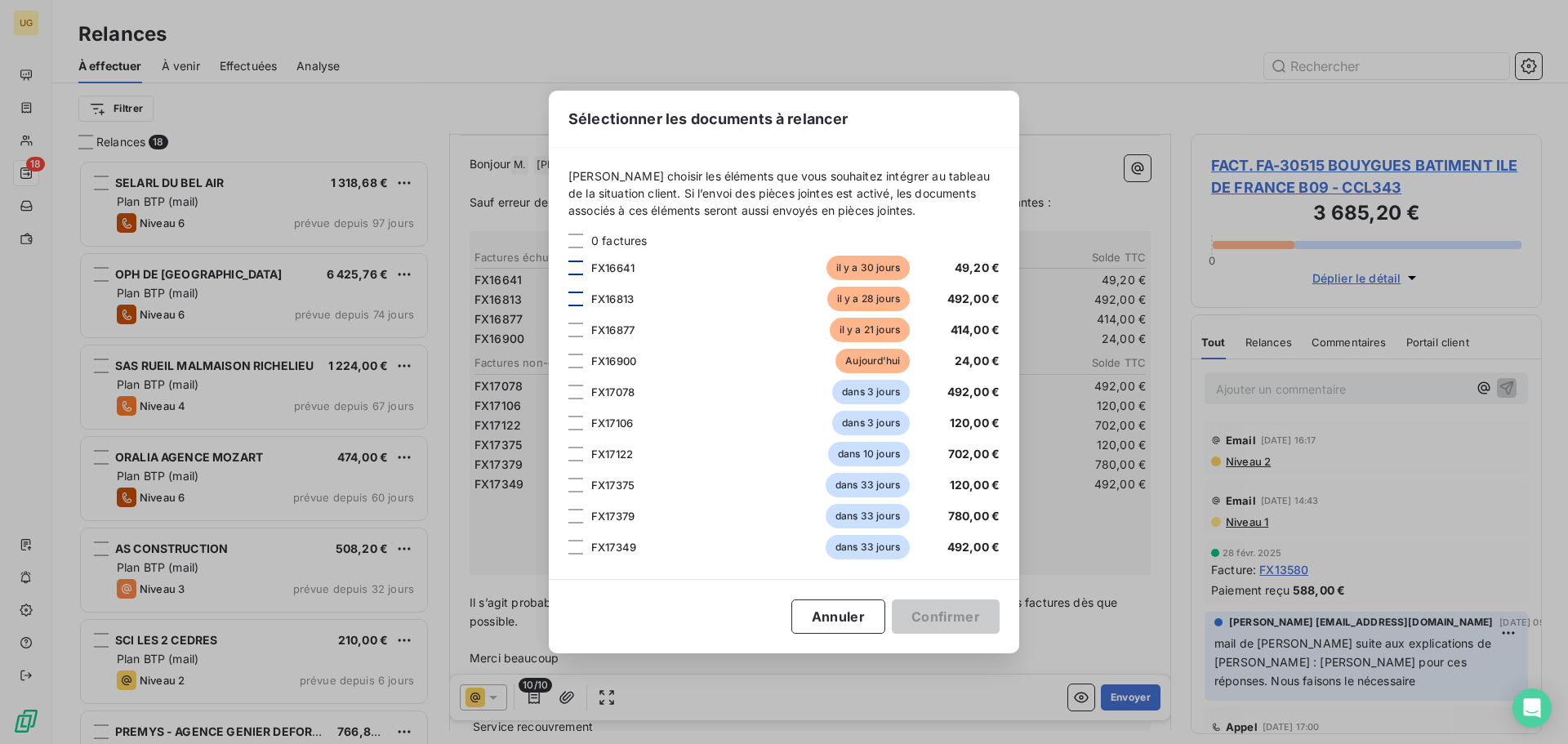
click at [577, 298] on div at bounding box center [576, 299] width 15 height 15
click at [576, 333] on div at bounding box center [576, 329] width 15 height 15
click at [576, 363] on div at bounding box center [576, 361] width 15 height 15
click at [939, 613] on button "Confirmer" at bounding box center [946, 616] width 108 height 34
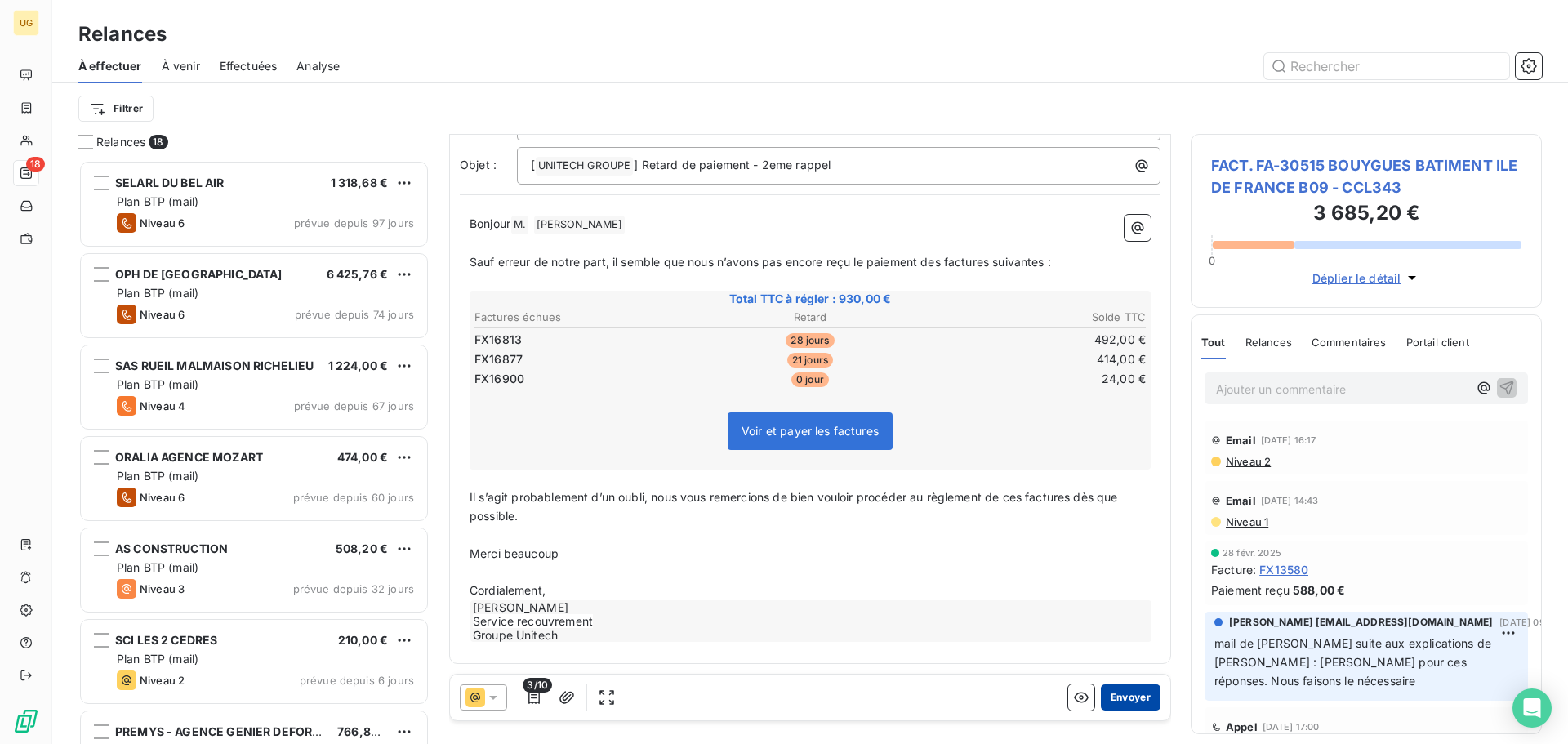
click at [1105, 697] on button "Envoyer" at bounding box center [1131, 698] width 60 height 27
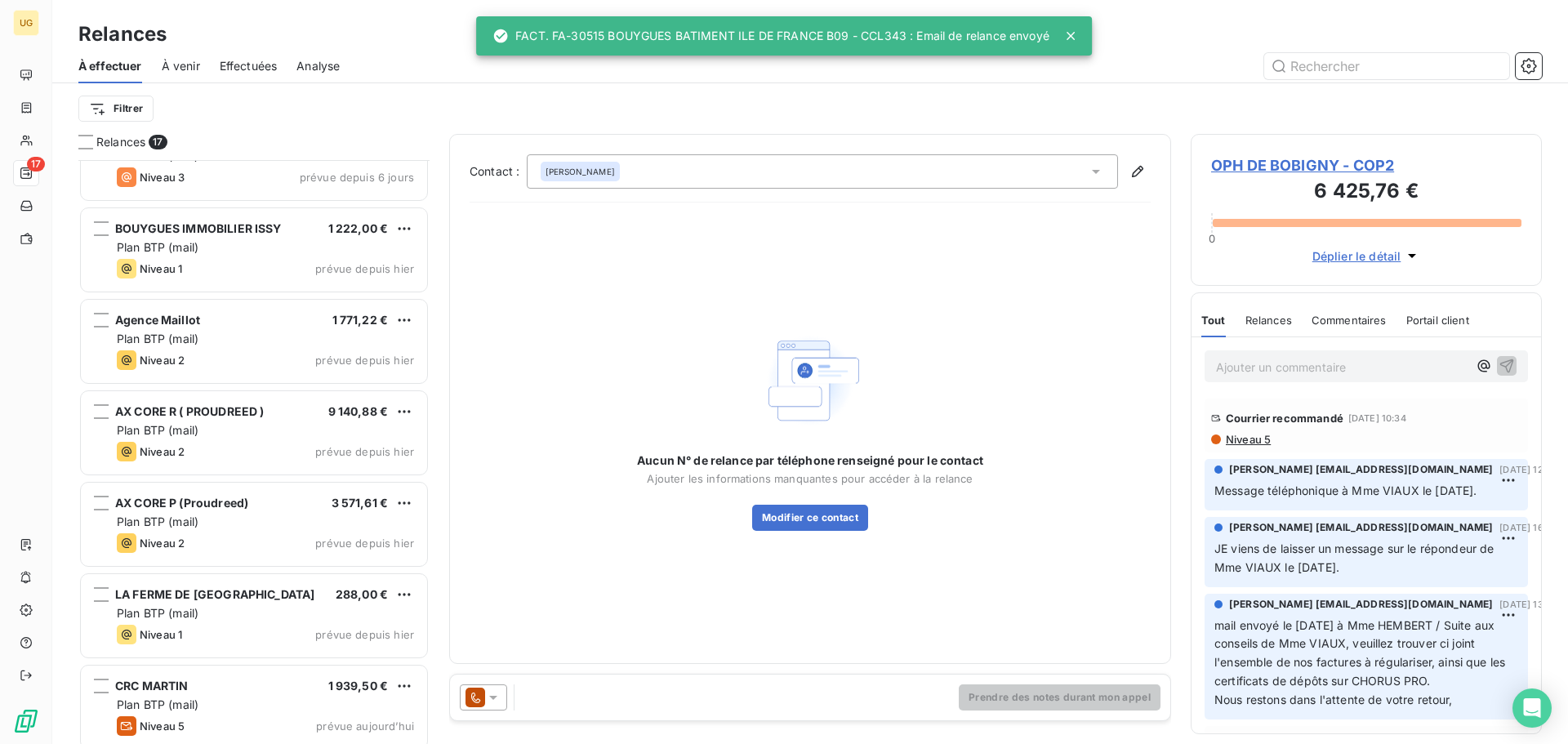
scroll to position [899, 0]
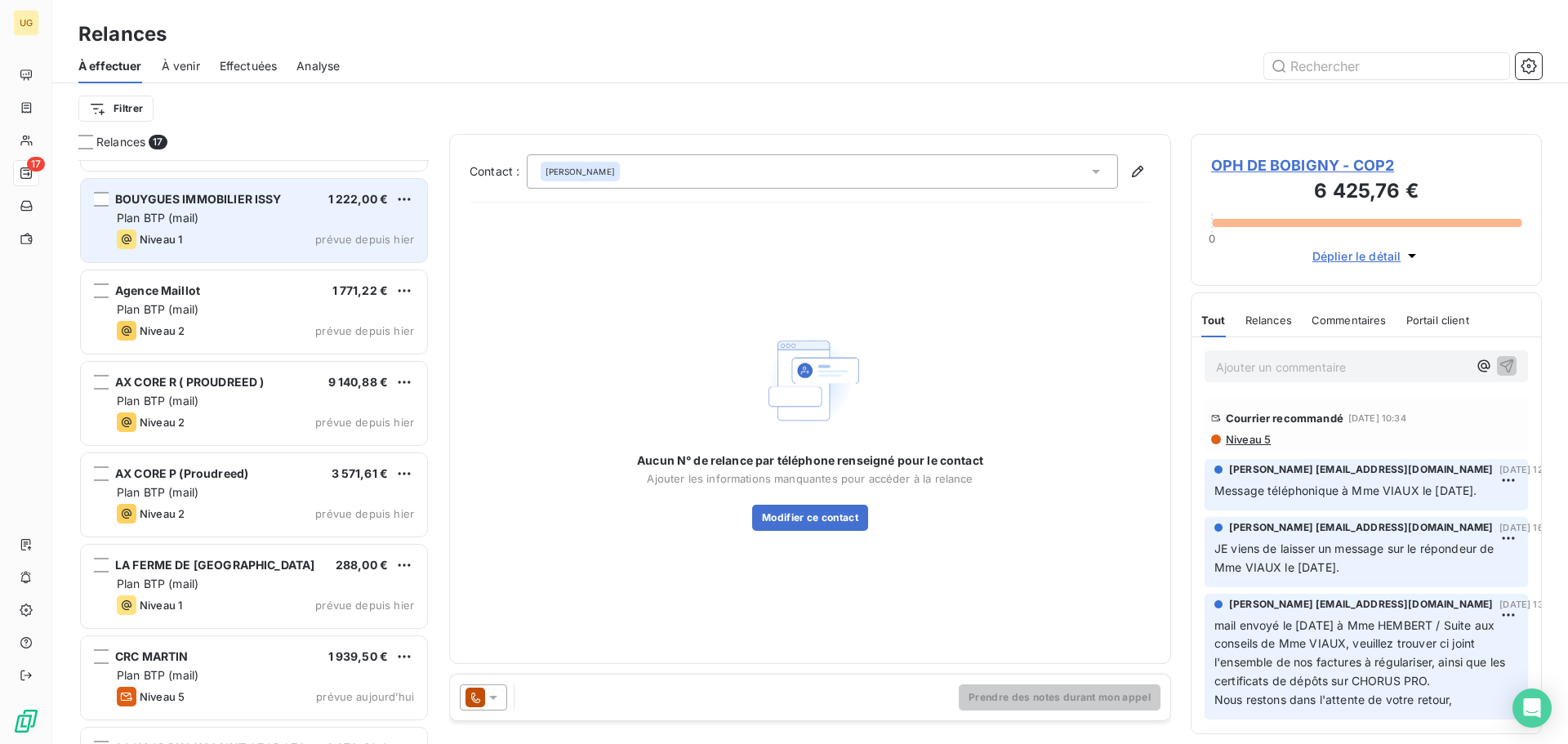
click at [271, 218] on div "Plan BTP (mail)" at bounding box center [265, 218] width 298 height 17
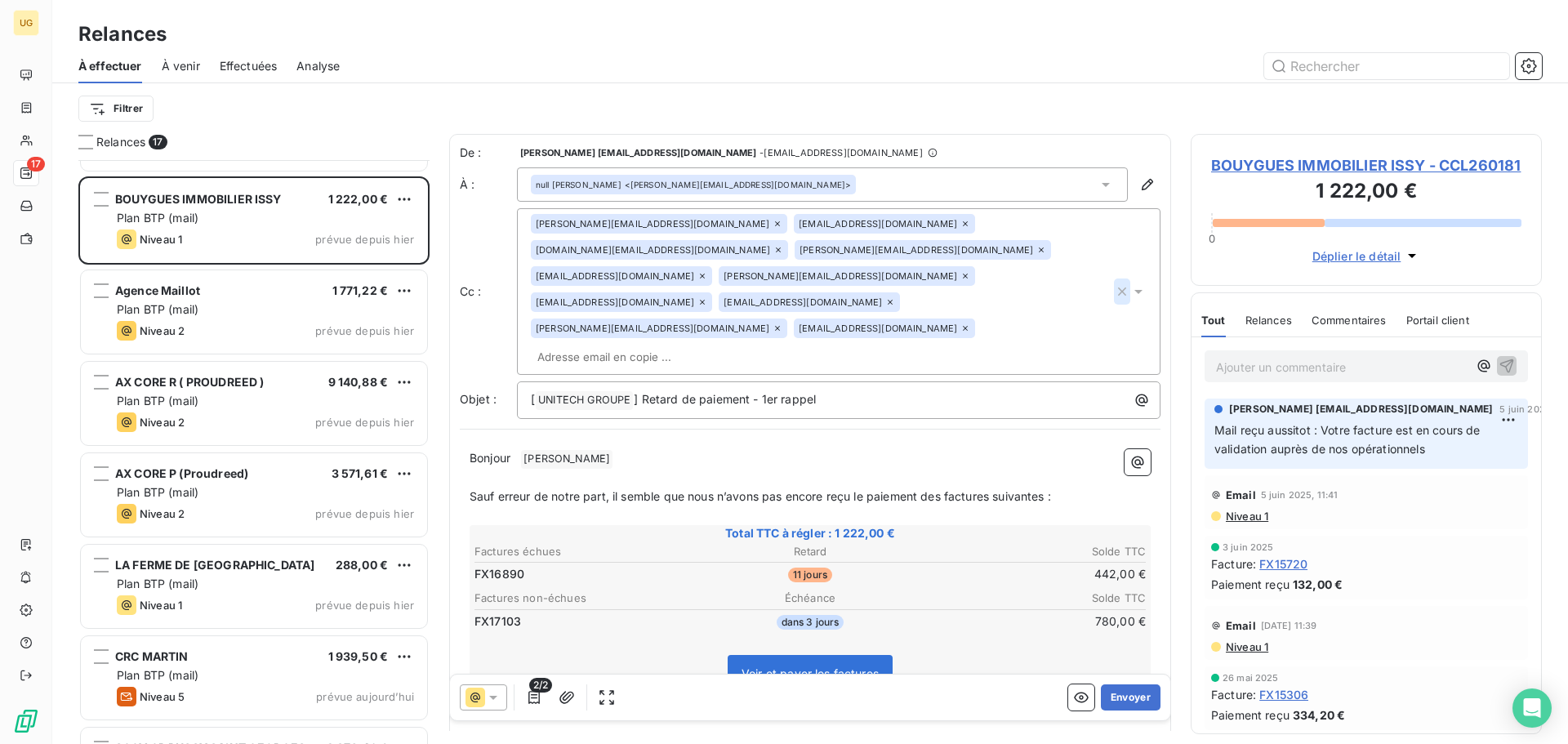
click at [1114, 284] on icon "button" at bounding box center [1122, 292] width 17 height 17
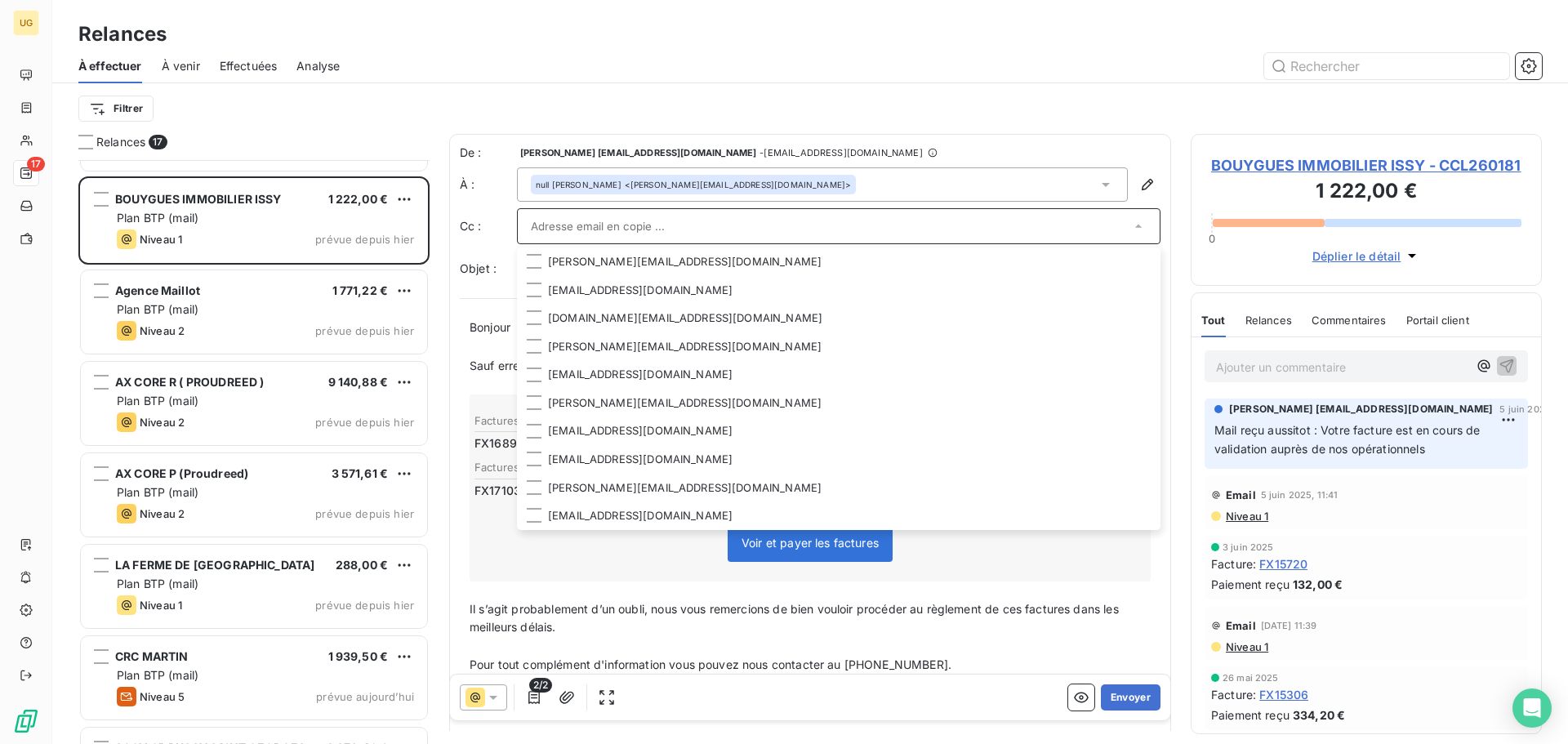
click at [705, 225] on input "text" at bounding box center [830, 226] width 599 height 25
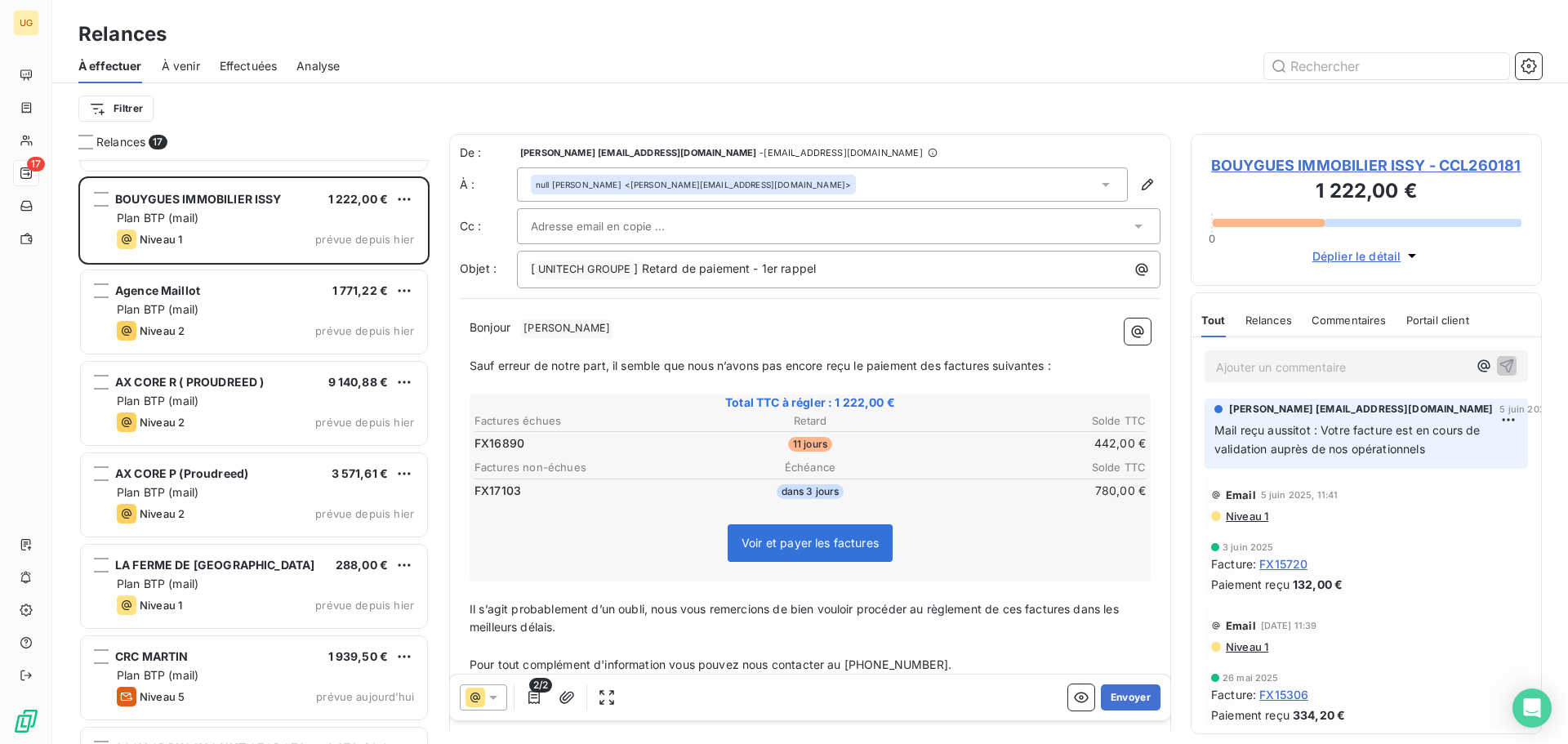
paste input "[EMAIL_ADDRESS][DOMAIN_NAME]"
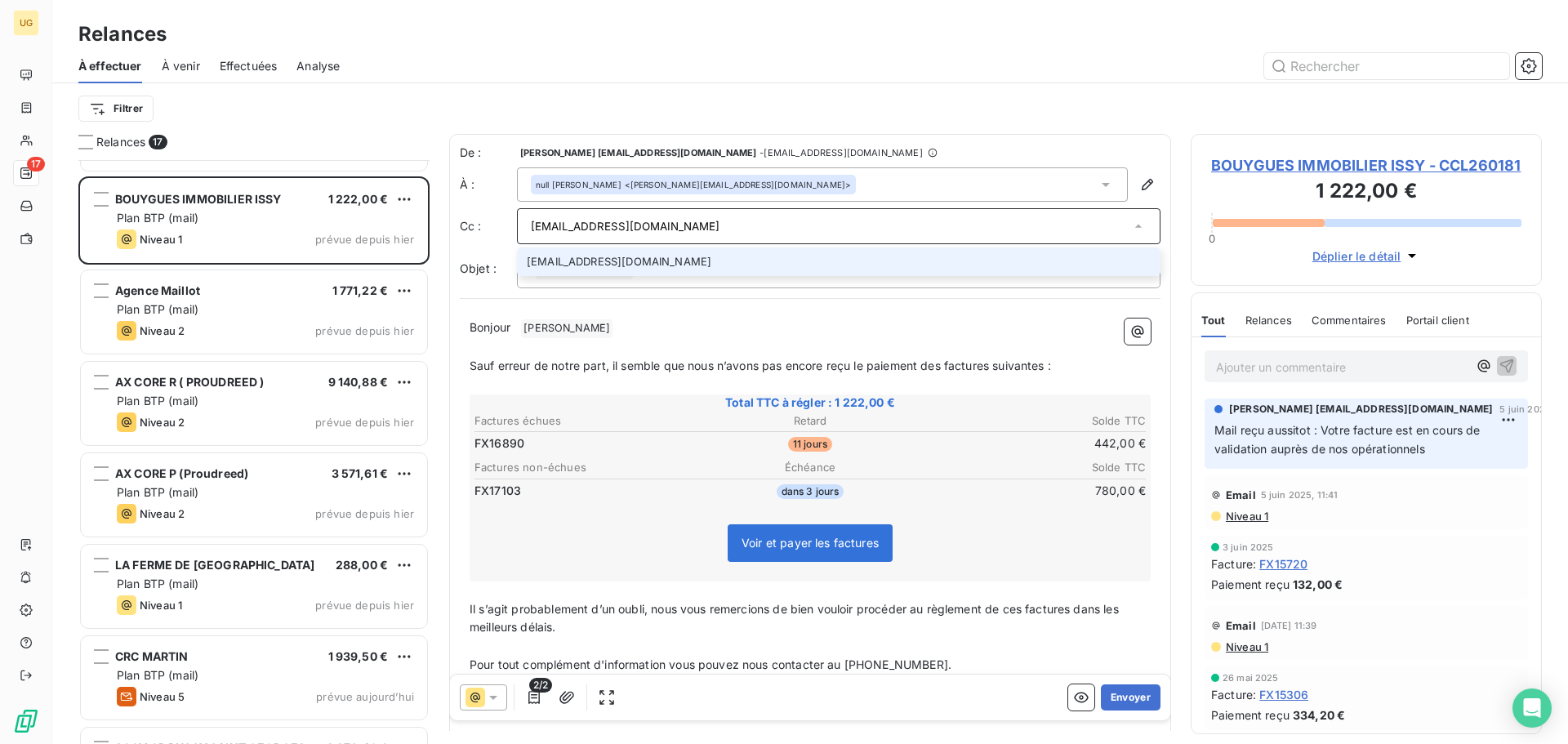
type input "[EMAIL_ADDRESS][DOMAIN_NAME]"
click at [681, 254] on li "[EMAIL_ADDRESS][DOMAIN_NAME]" at bounding box center [838, 261] width 644 height 29
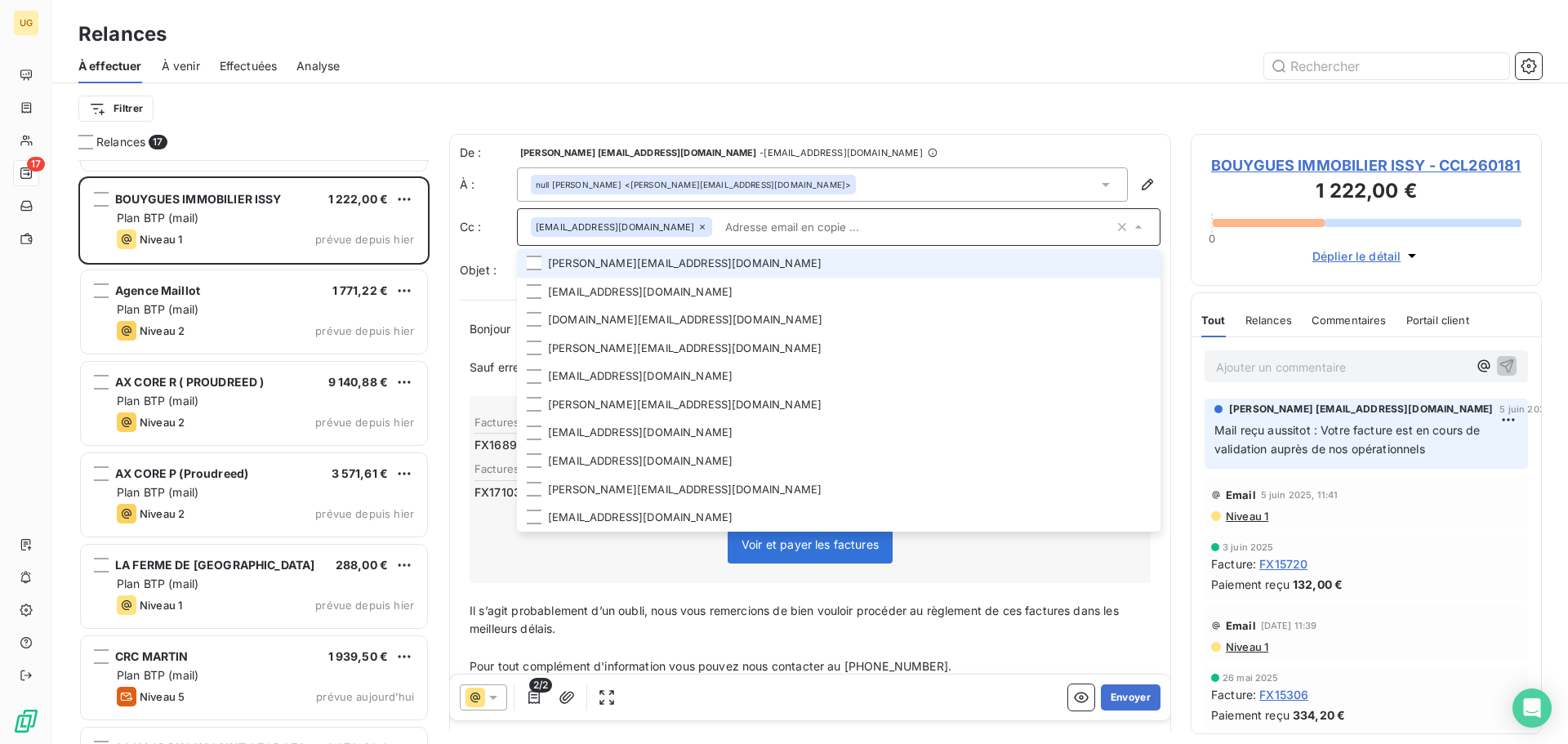
click at [863, 94] on div "Filtrer" at bounding box center [811, 109] width 1464 height 31
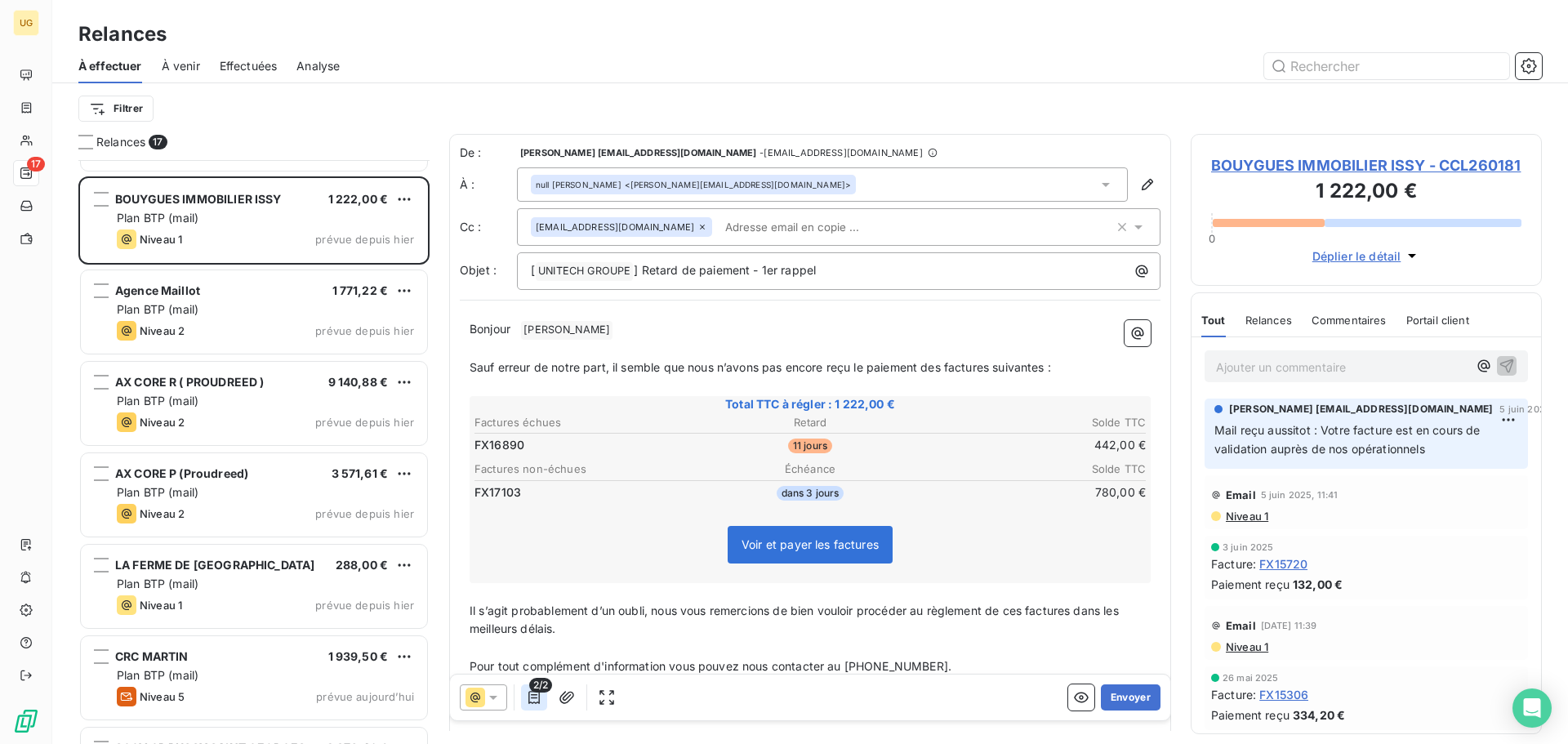
click at [542, 697] on button "button" at bounding box center [533, 698] width 27 height 27
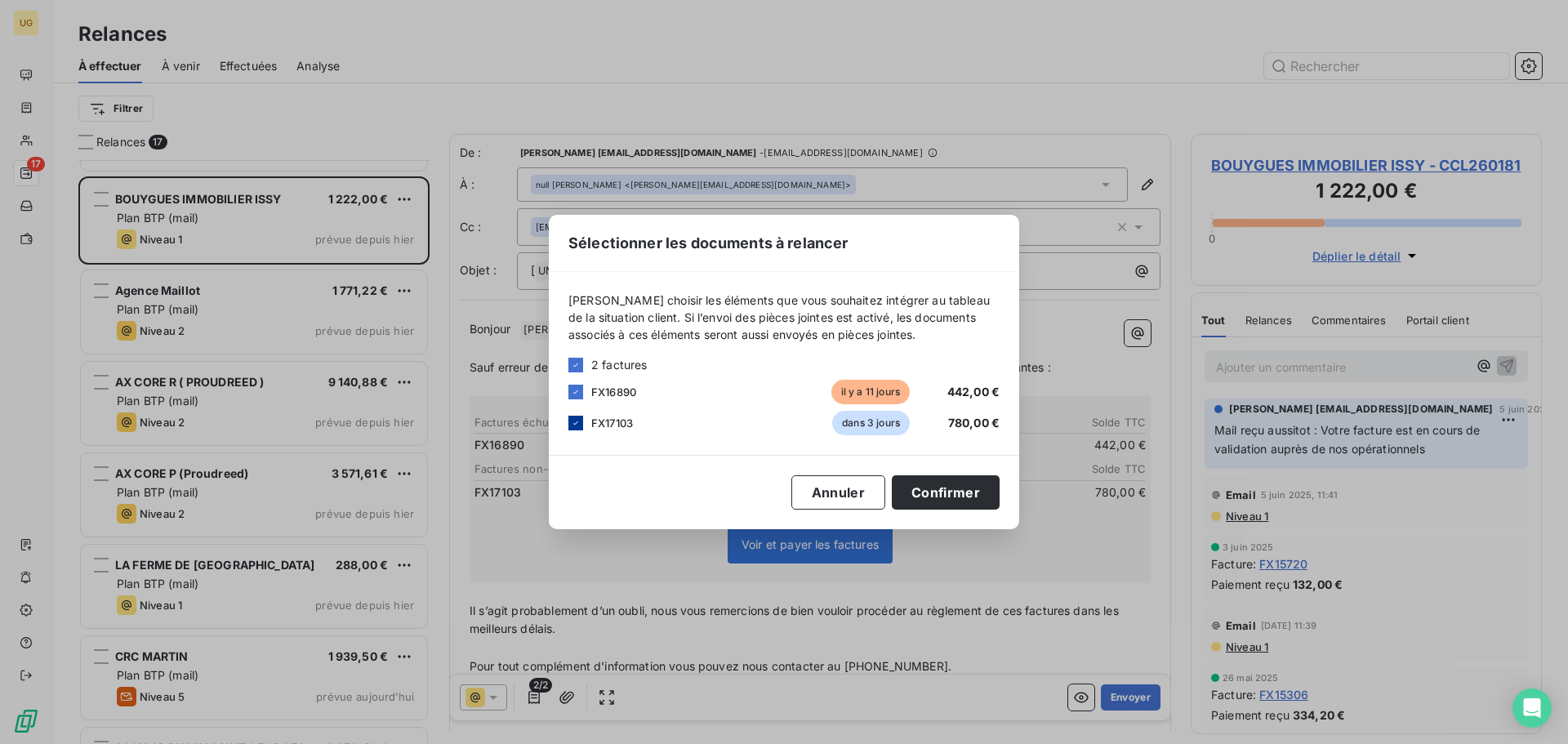
click at [577, 425] on icon at bounding box center [576, 424] width 10 height 10
drag, startPoint x: 927, startPoint y: 488, endPoint x: 1004, endPoint y: 554, distance: 101.4
click at [929, 489] on button "Confirmer" at bounding box center [946, 492] width 108 height 34
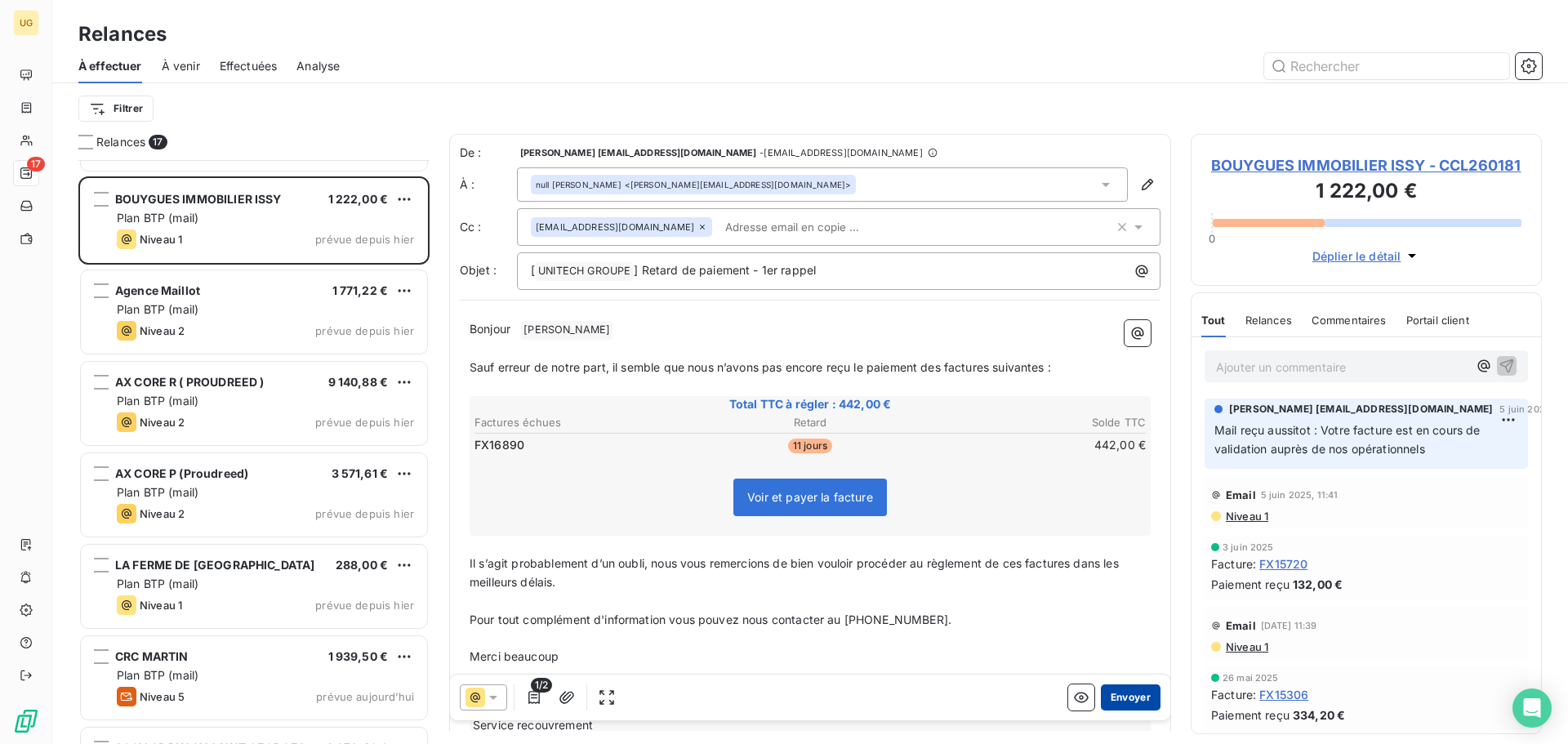
click at [1115, 703] on button "Envoyer" at bounding box center [1131, 698] width 60 height 27
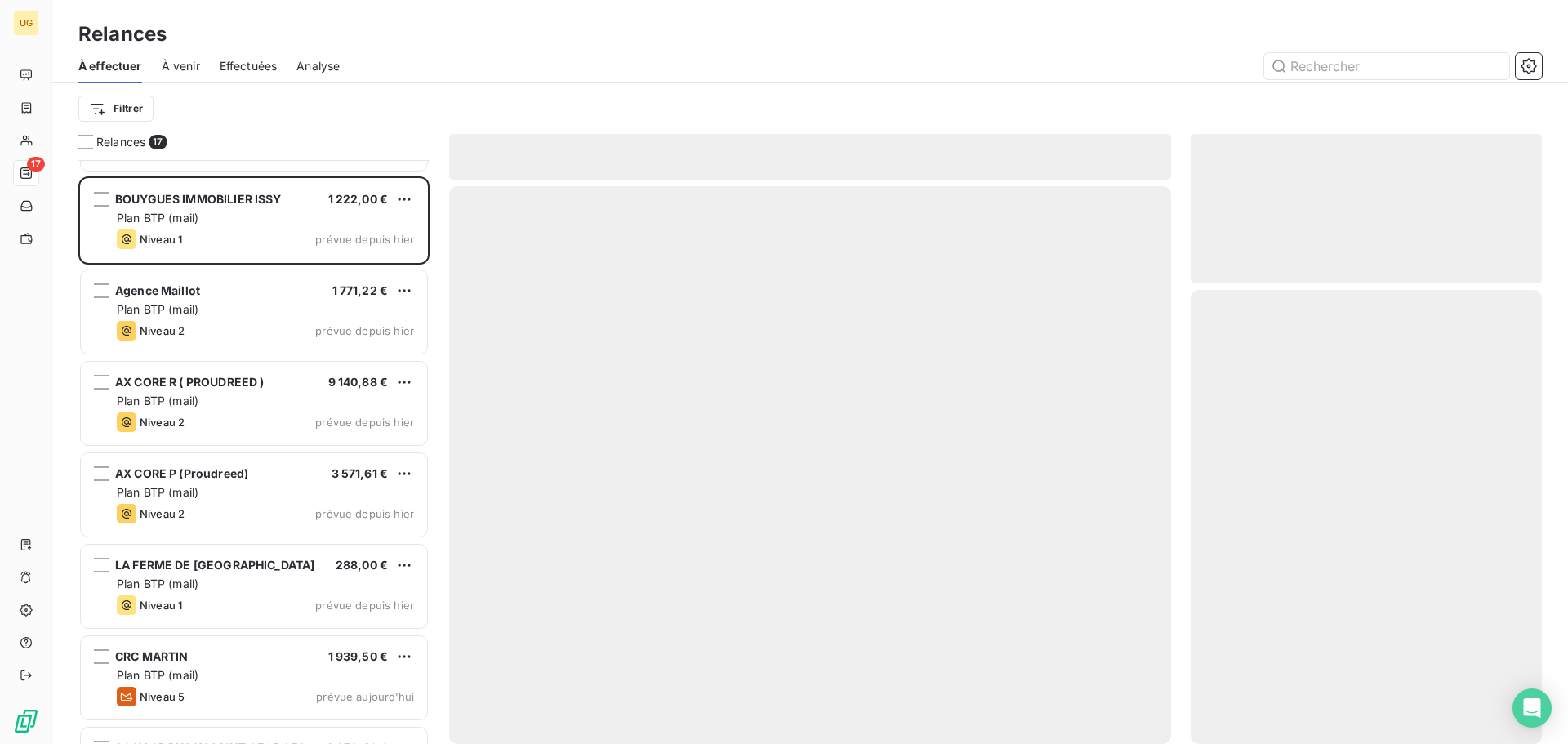
scroll to position [881, 0]
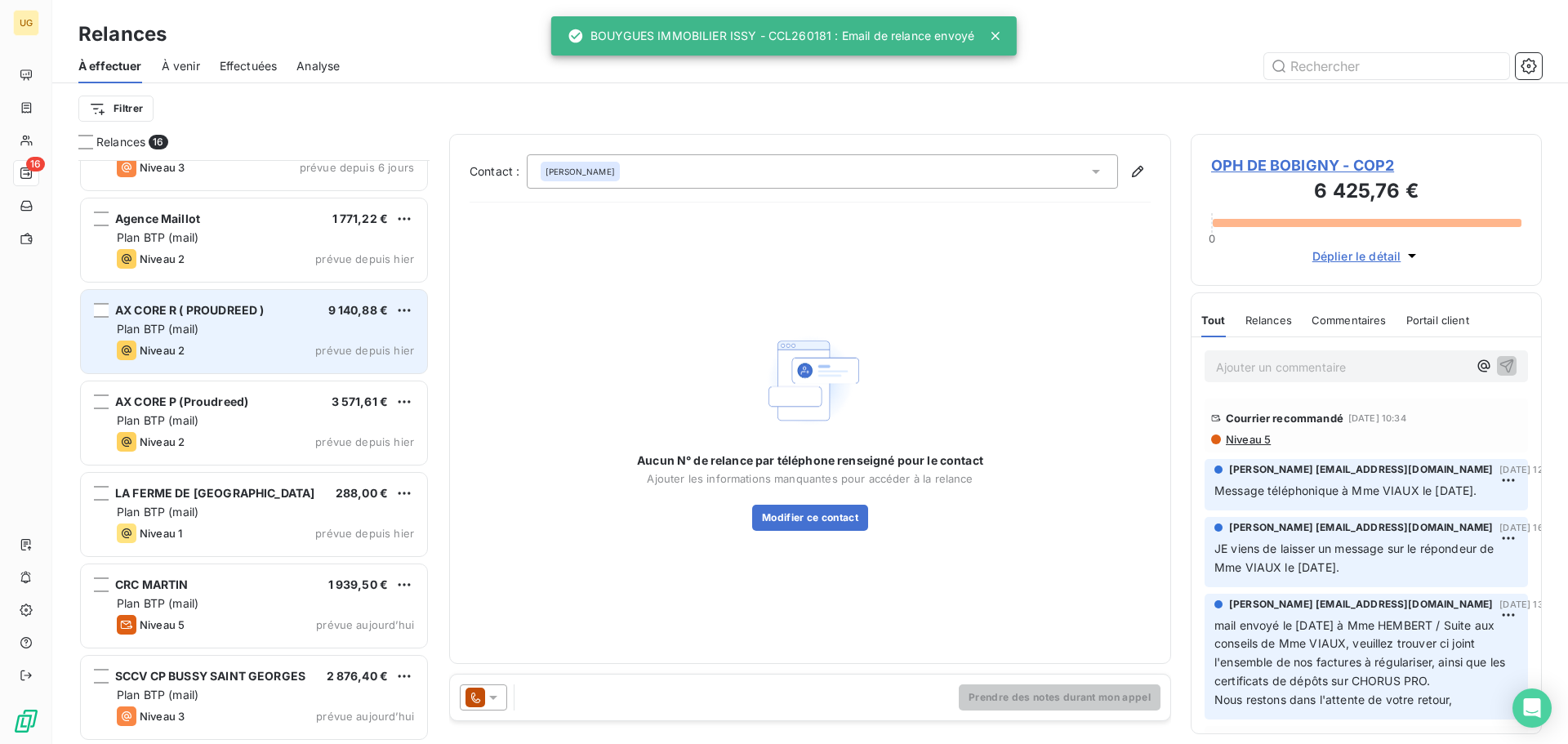
click at [195, 339] on div "AX CORE R ( PROUDREED ) 9 140,88 € Plan BTP (mail) Niveau 2 prévue depuis [DATE]" at bounding box center [253, 331] width 347 height 84
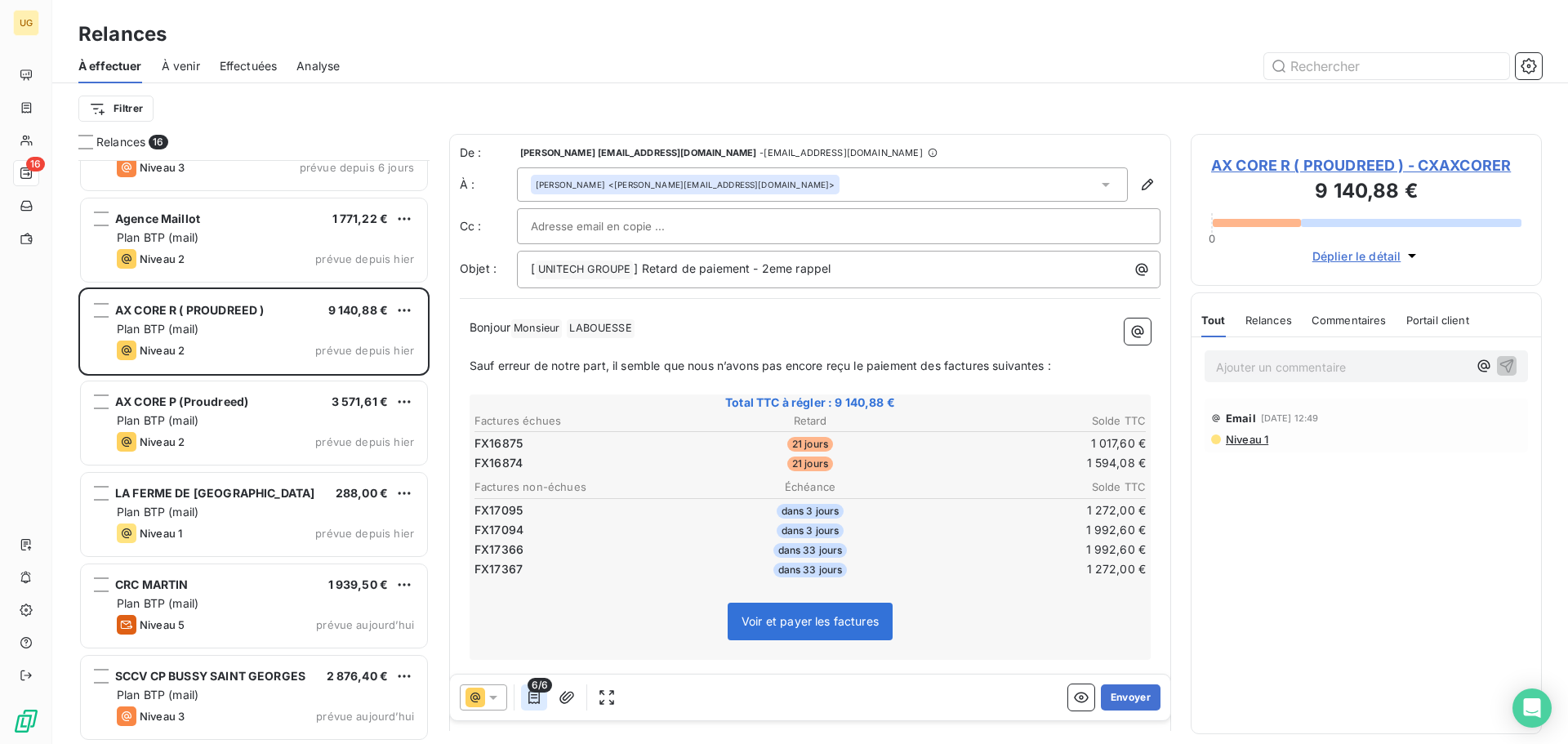
click at [538, 704] on icon "button" at bounding box center [534, 697] width 12 height 13
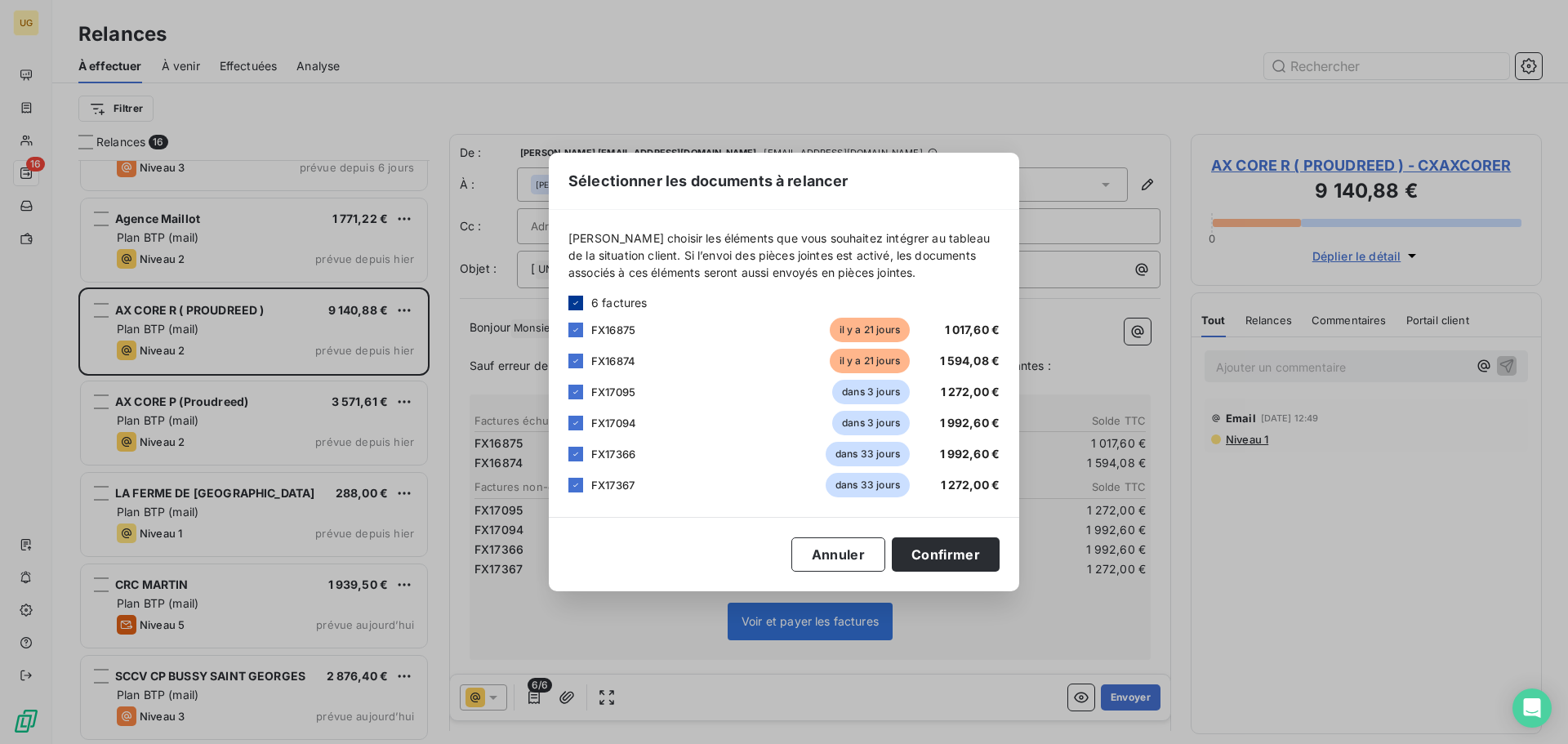
click at [574, 303] on icon at bounding box center [576, 303] width 10 height 10
drag, startPoint x: 577, startPoint y: 328, endPoint x: 574, endPoint y: 347, distance: 19.2
click at [577, 330] on div at bounding box center [576, 329] width 15 height 15
click at [578, 363] on div at bounding box center [576, 361] width 15 height 15
click at [949, 554] on button "Confirmer" at bounding box center [946, 554] width 108 height 34
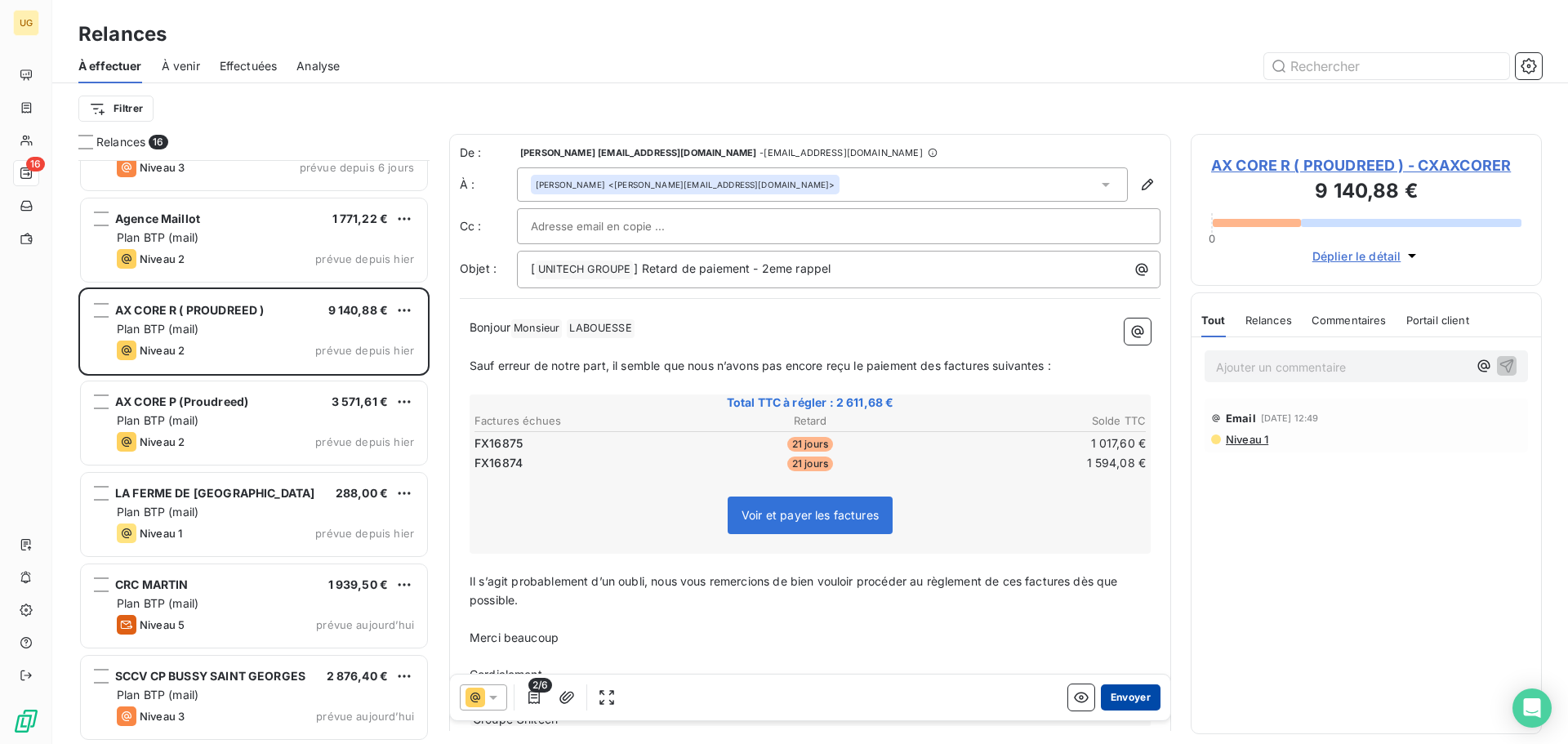
click at [1132, 706] on button "Envoyer" at bounding box center [1131, 698] width 60 height 27
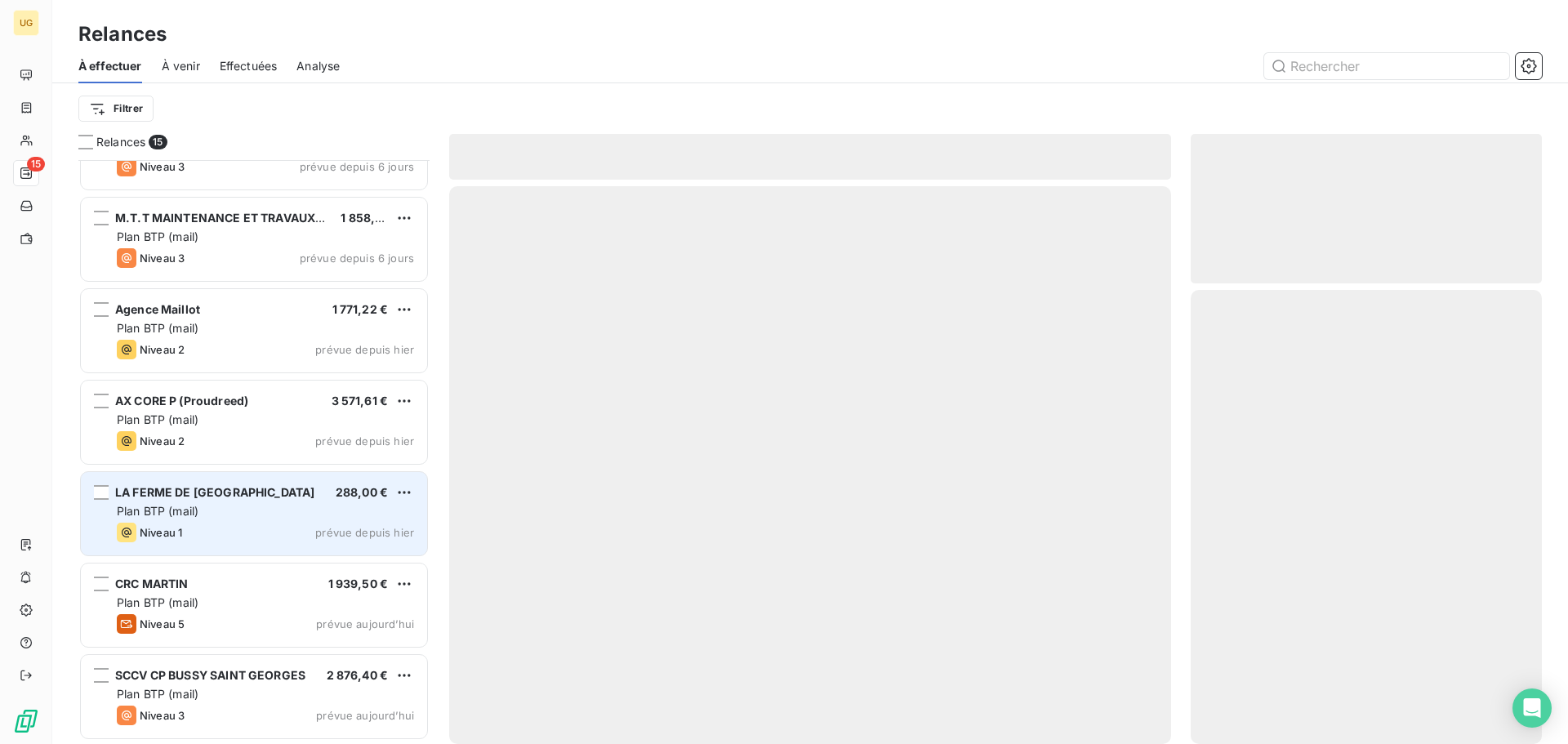
scroll to position [788, 0]
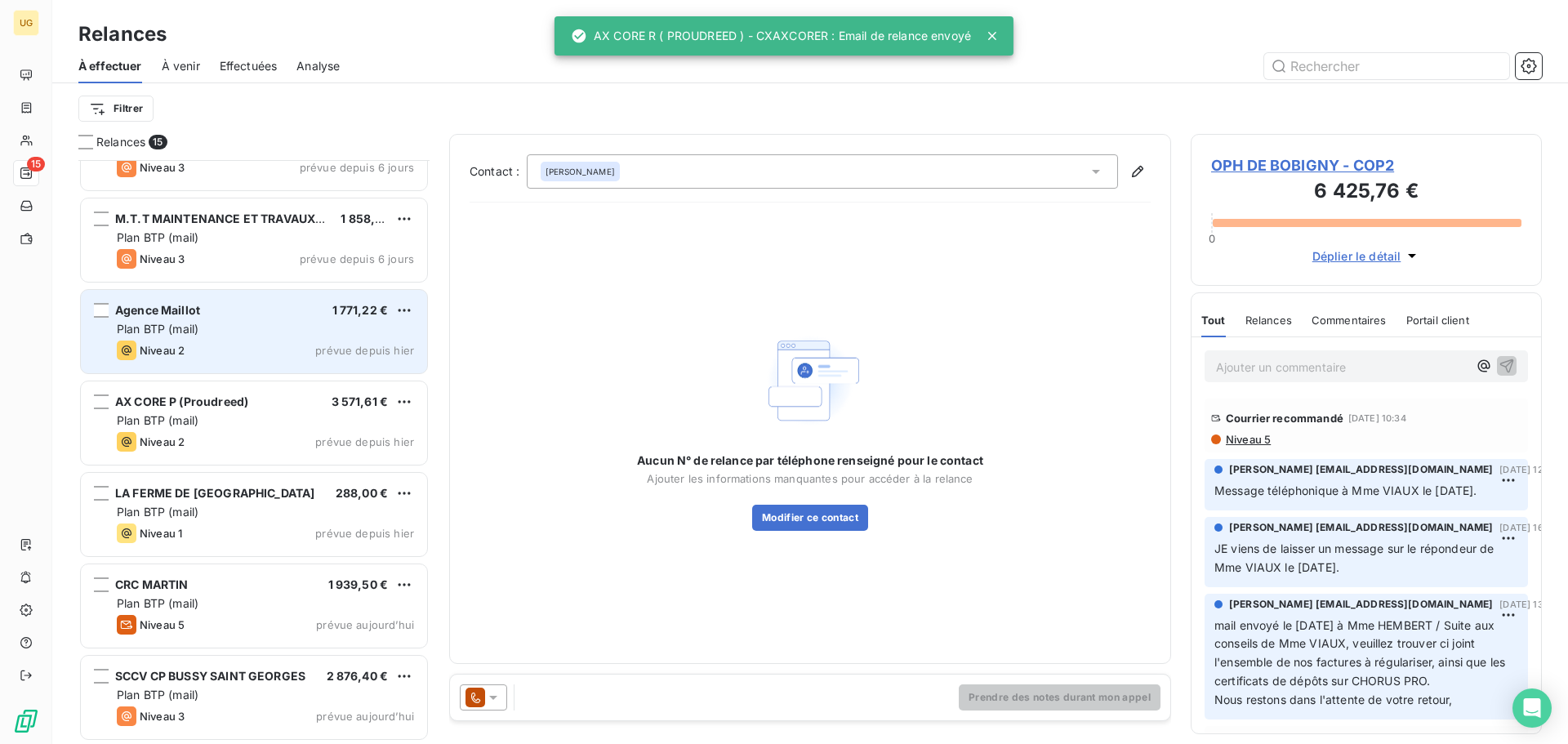
click at [217, 313] on div "Agence Maillot 1 771,22 €" at bounding box center [265, 310] width 298 height 15
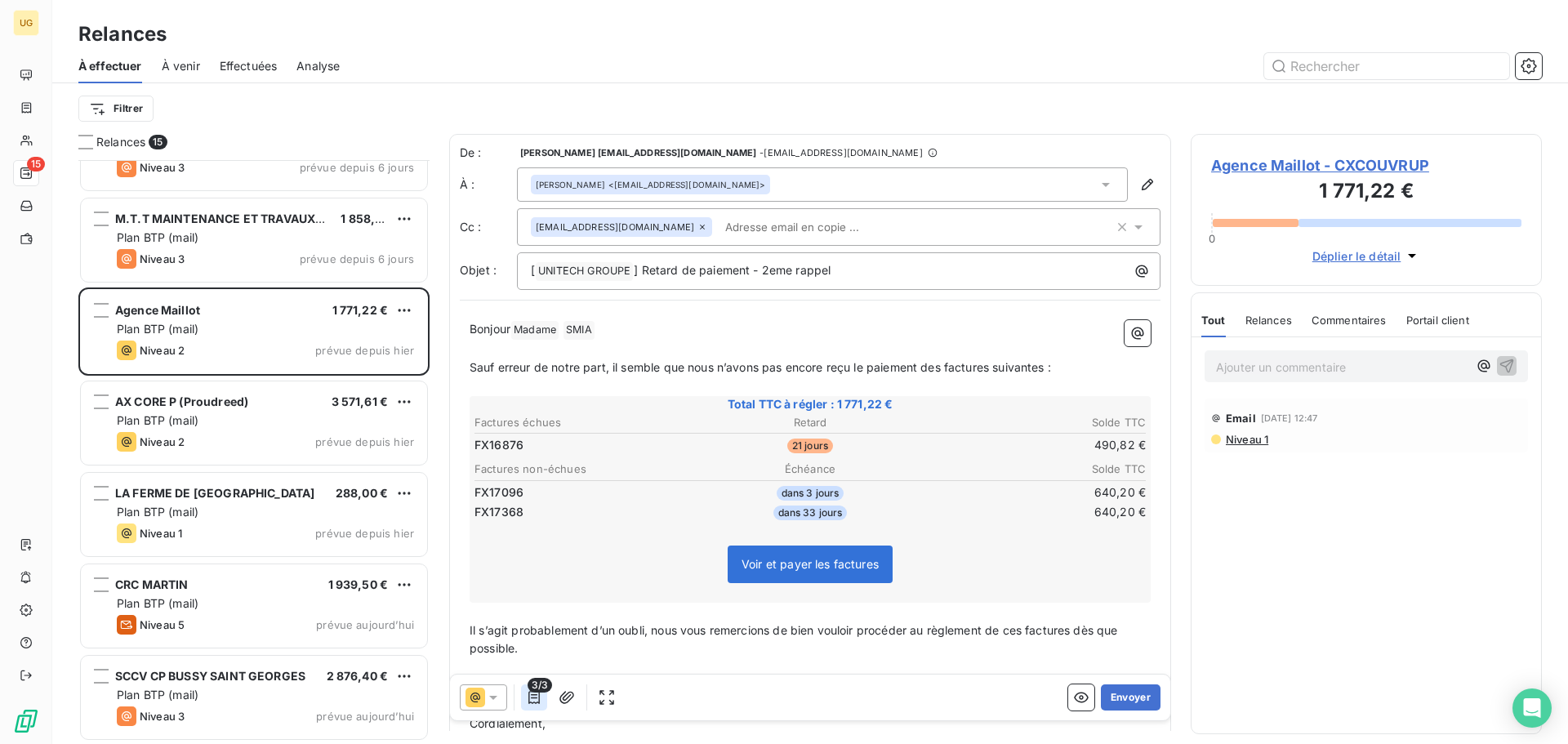
click at [531, 706] on icon "button" at bounding box center [533, 698] width 17 height 17
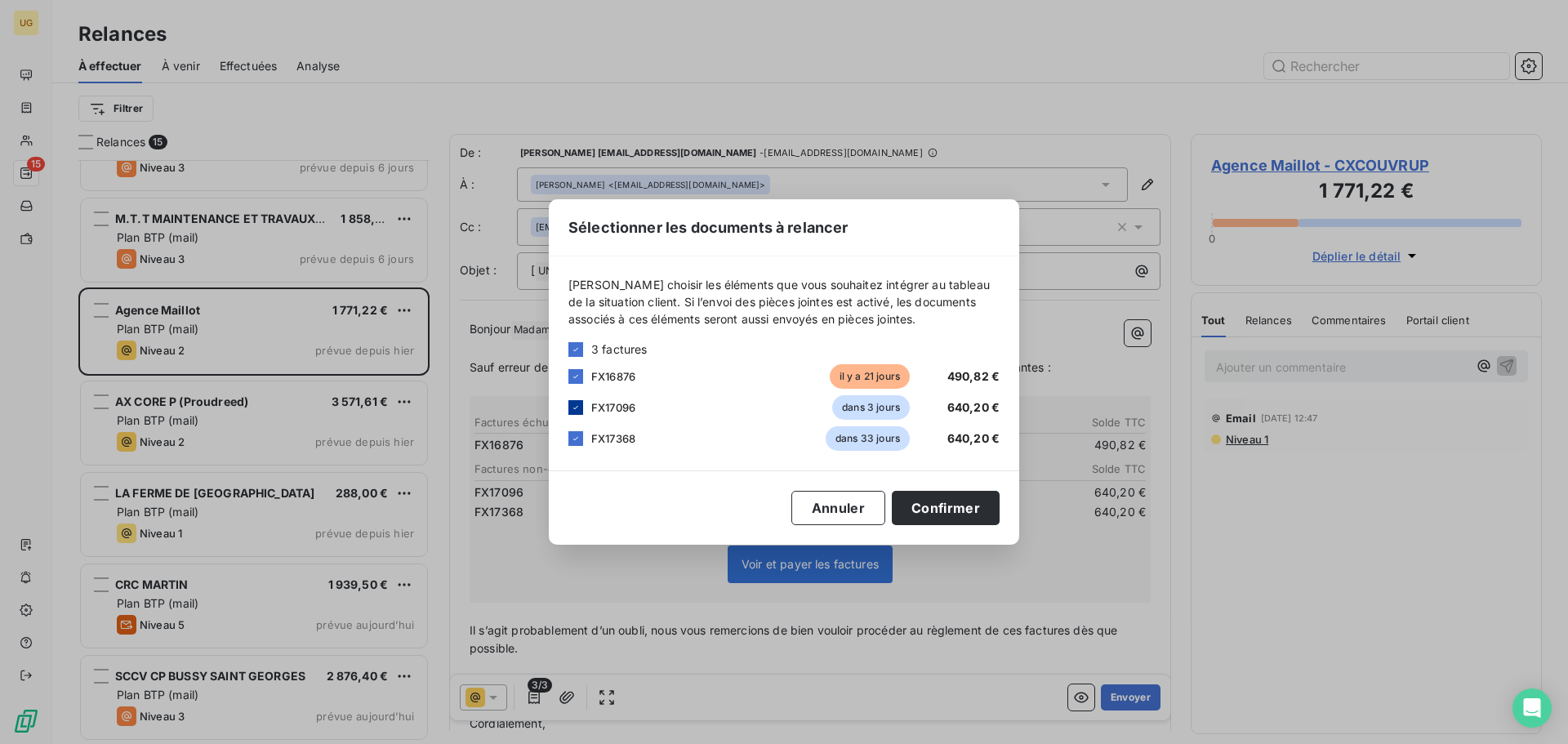
click at [570, 405] on div at bounding box center [576, 407] width 15 height 15
click at [575, 434] on icon at bounding box center [576, 439] width 10 height 10
drag, startPoint x: 965, startPoint y: 505, endPoint x: 987, endPoint y: 516, distance: 24.6
click at [966, 506] on button "Confirmer" at bounding box center [946, 508] width 108 height 34
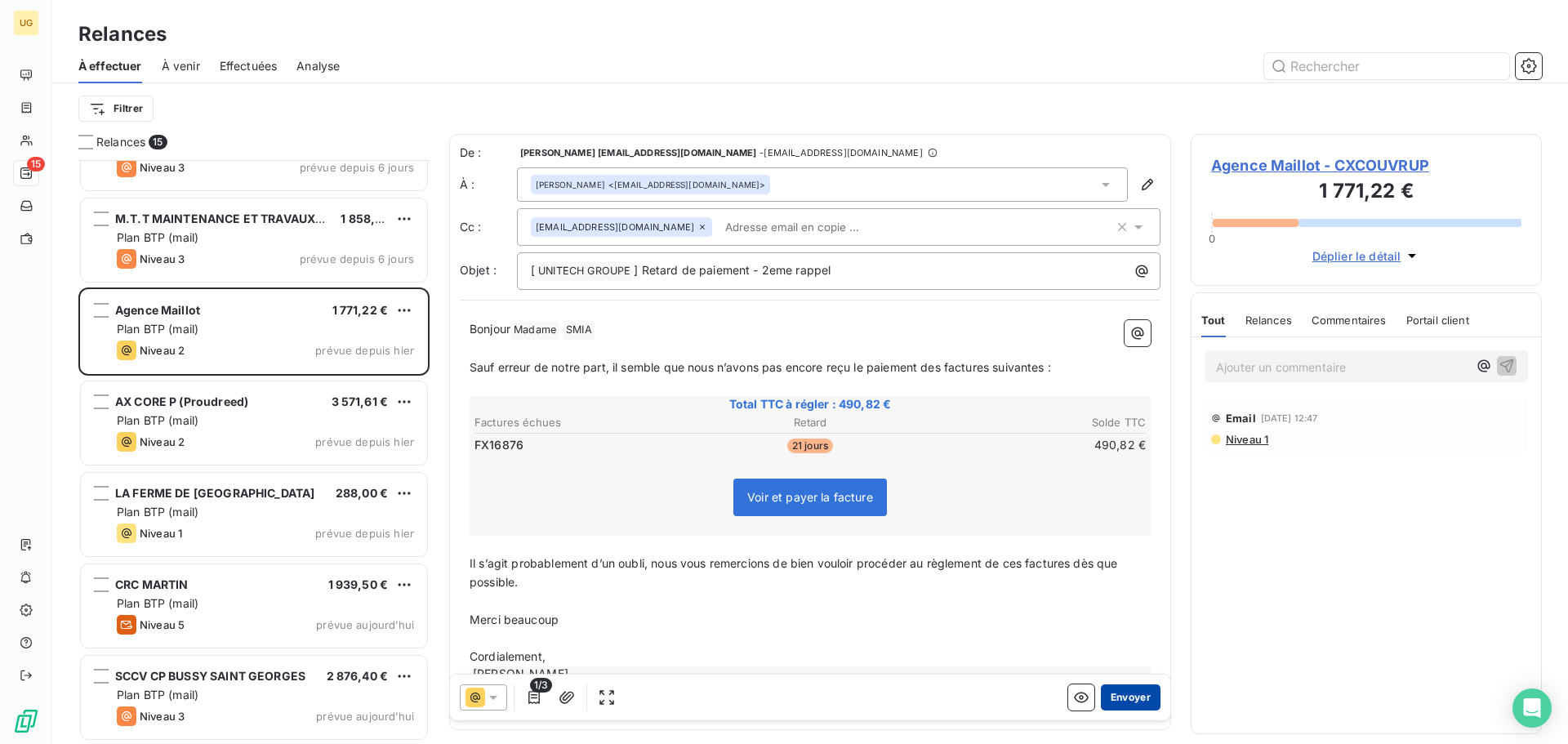
click at [1101, 697] on button "Envoyer" at bounding box center [1131, 698] width 60 height 27
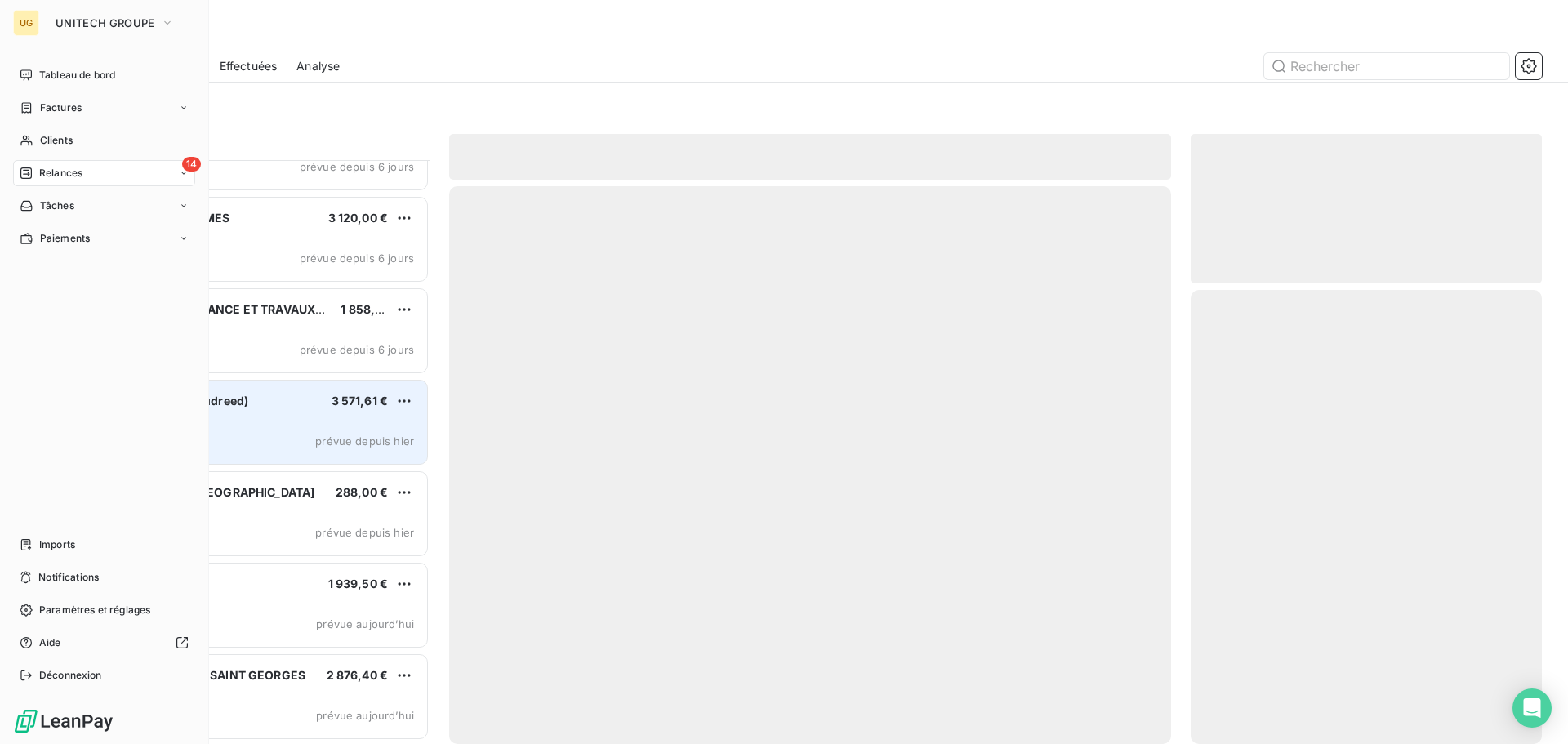
scroll to position [697, 0]
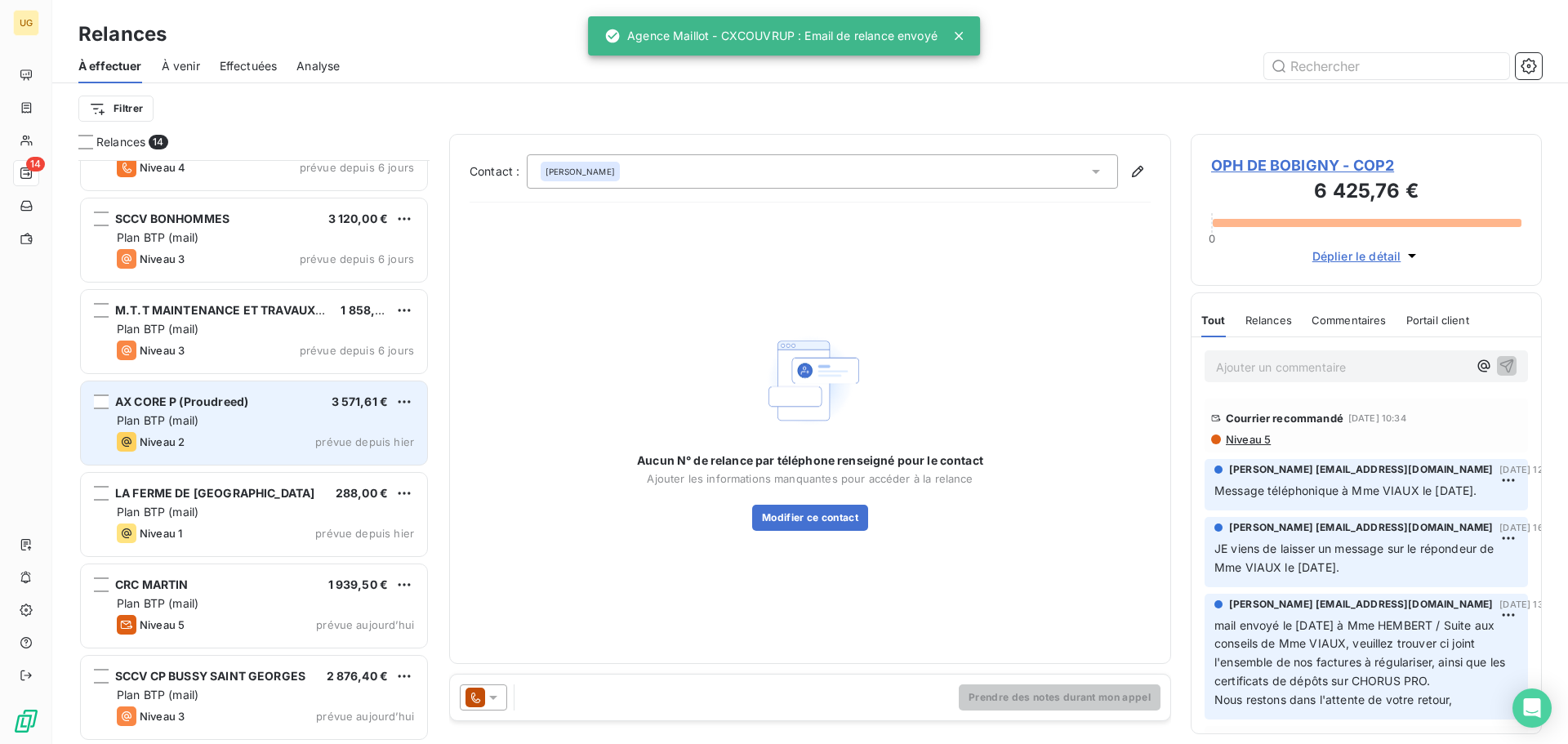
click at [245, 405] on span "AX CORE P (Proudreed)" at bounding box center [182, 402] width 134 height 14
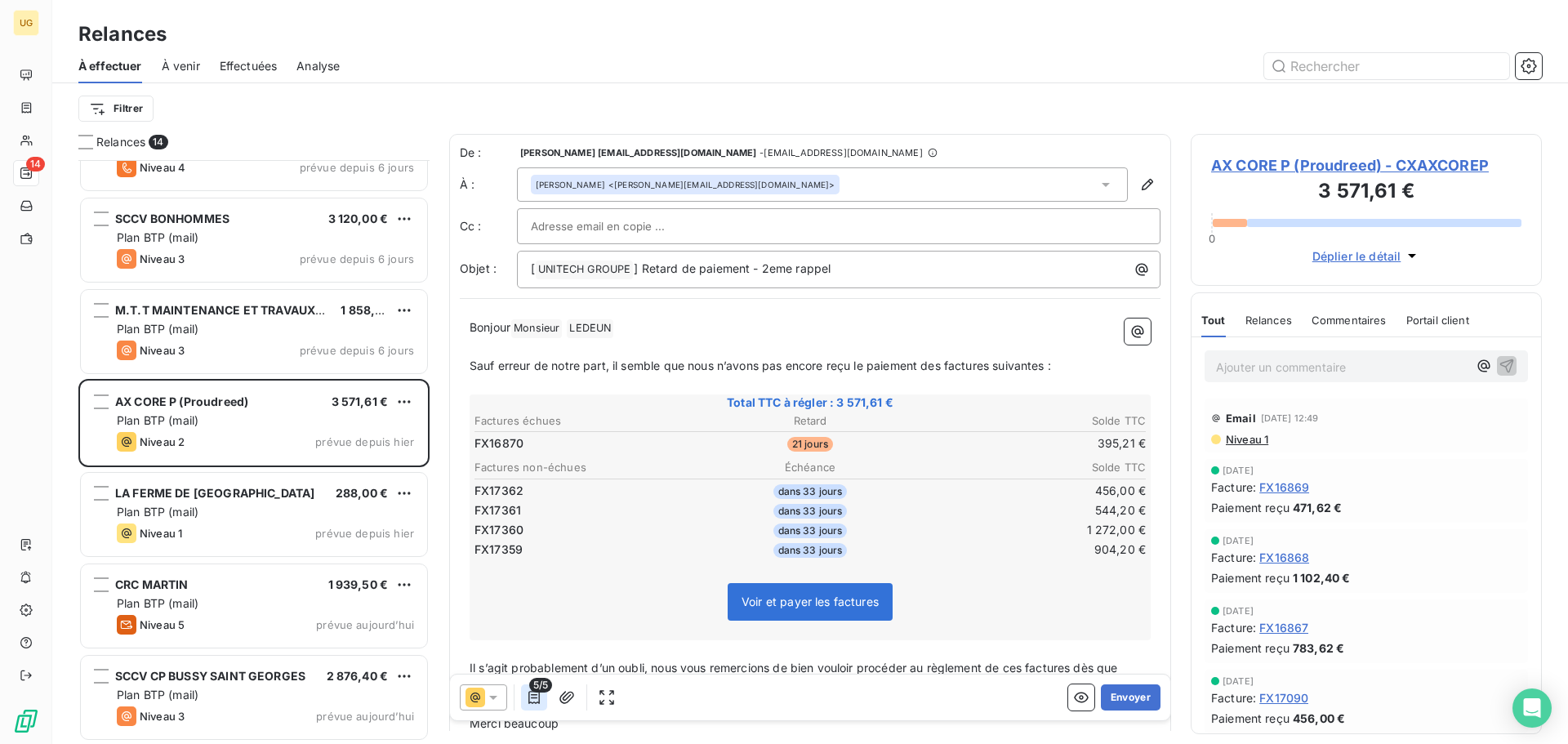
click at [537, 701] on icon "button" at bounding box center [533, 698] width 17 height 17
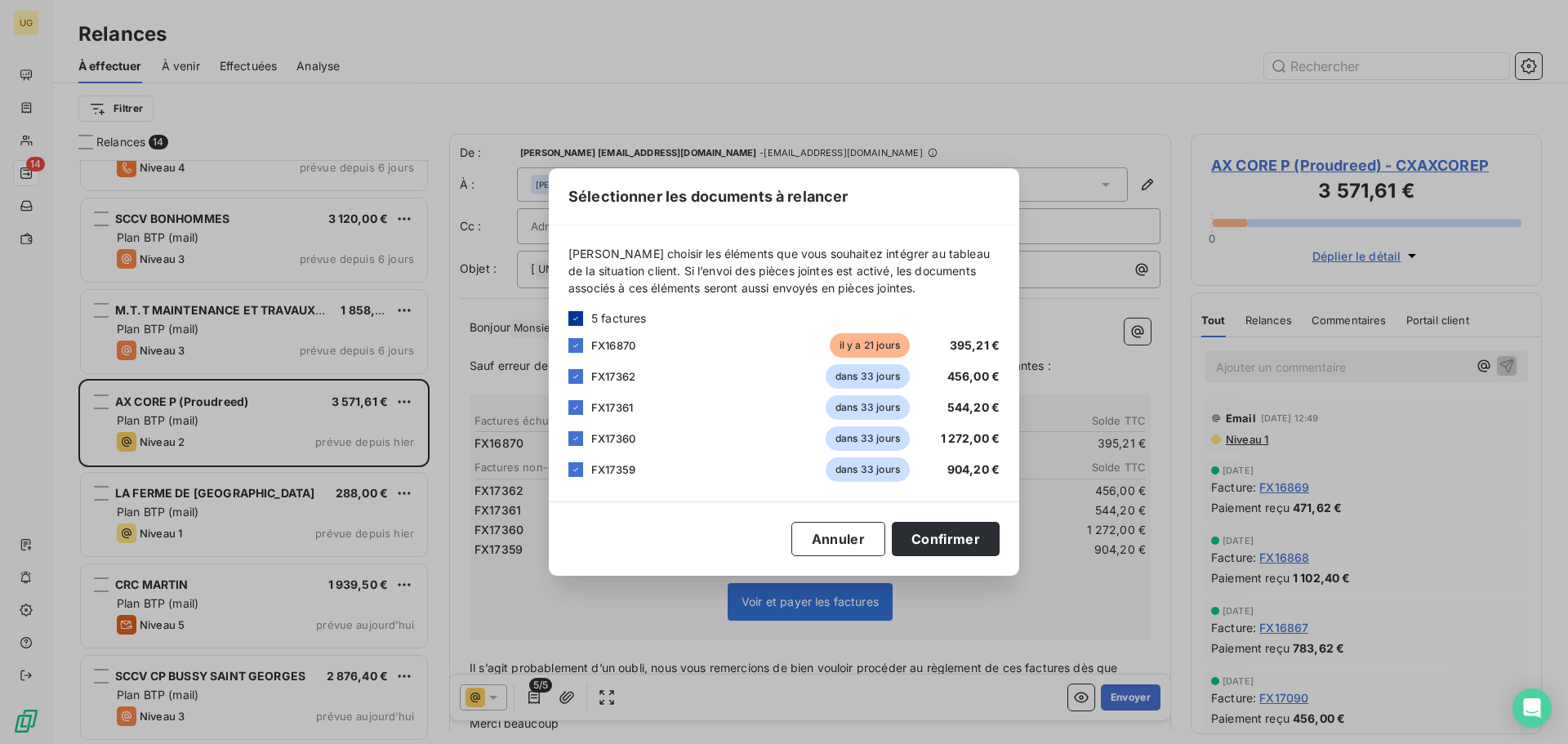
click at [575, 316] on icon at bounding box center [576, 318] width 10 height 10
click at [580, 345] on div at bounding box center [576, 345] width 15 height 15
click at [938, 537] on button "Confirmer" at bounding box center [946, 539] width 108 height 34
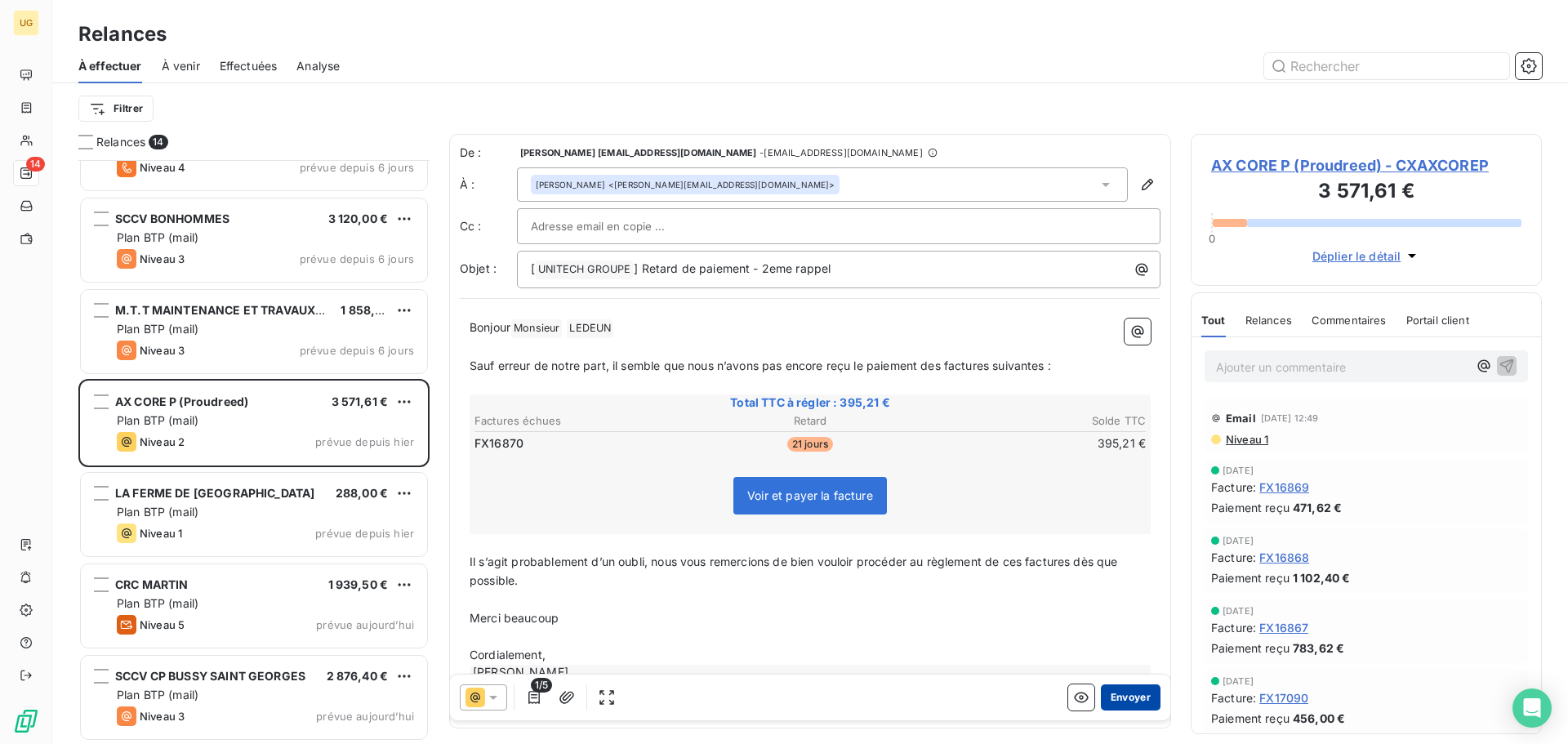
click at [1116, 695] on button "Envoyer" at bounding box center [1131, 698] width 60 height 27
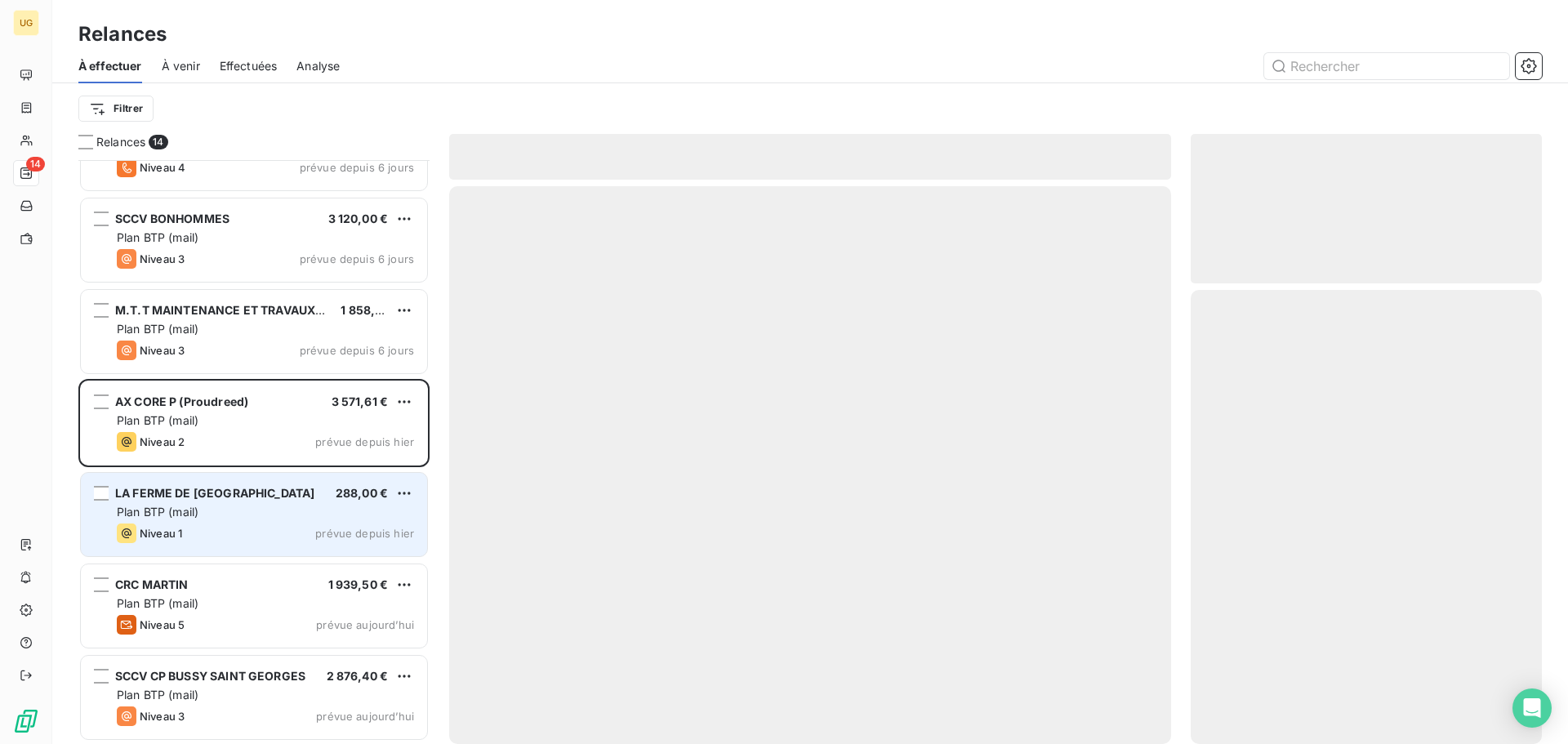
scroll to position [605, 0]
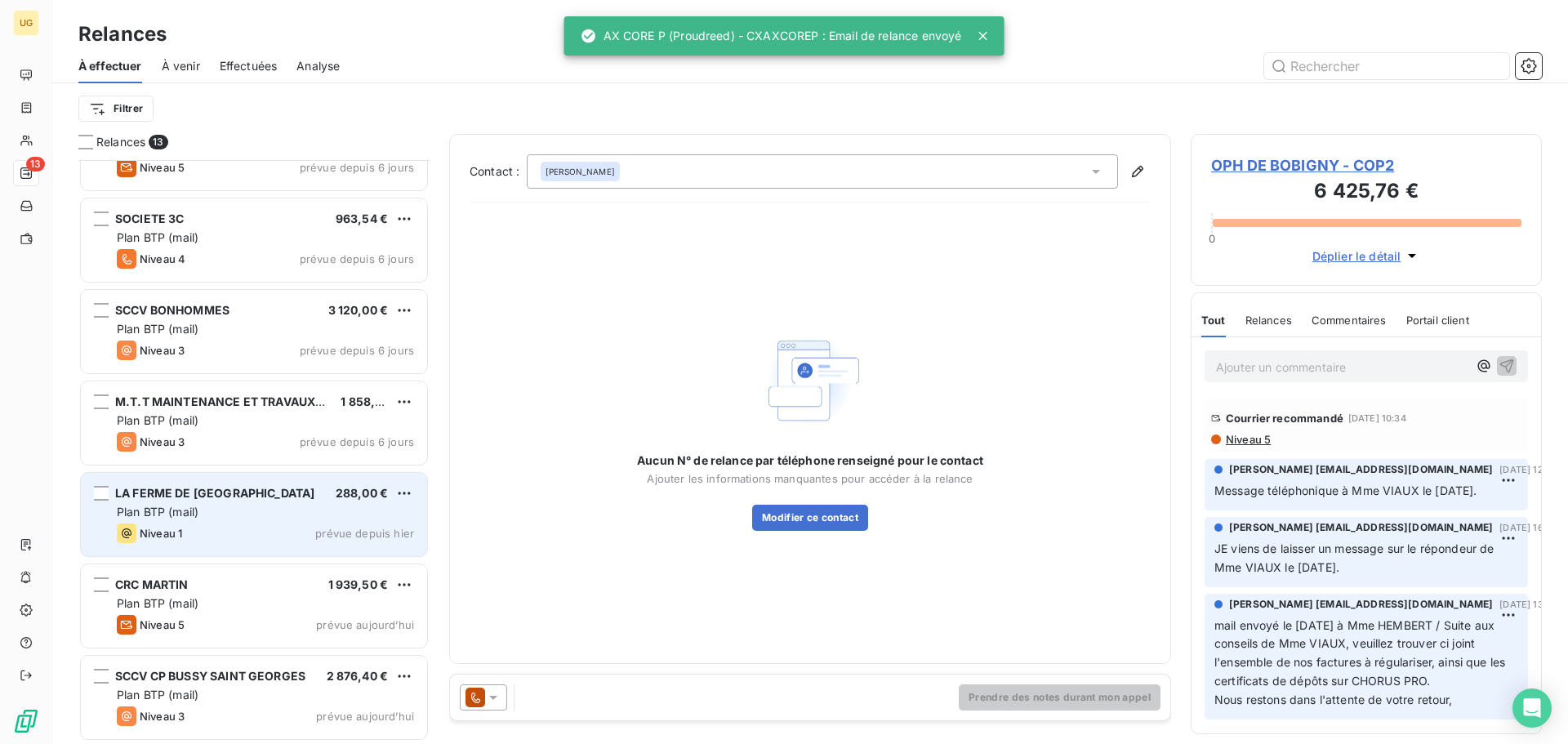
click at [252, 518] on div "Plan BTP (mail)" at bounding box center [265, 512] width 298 height 17
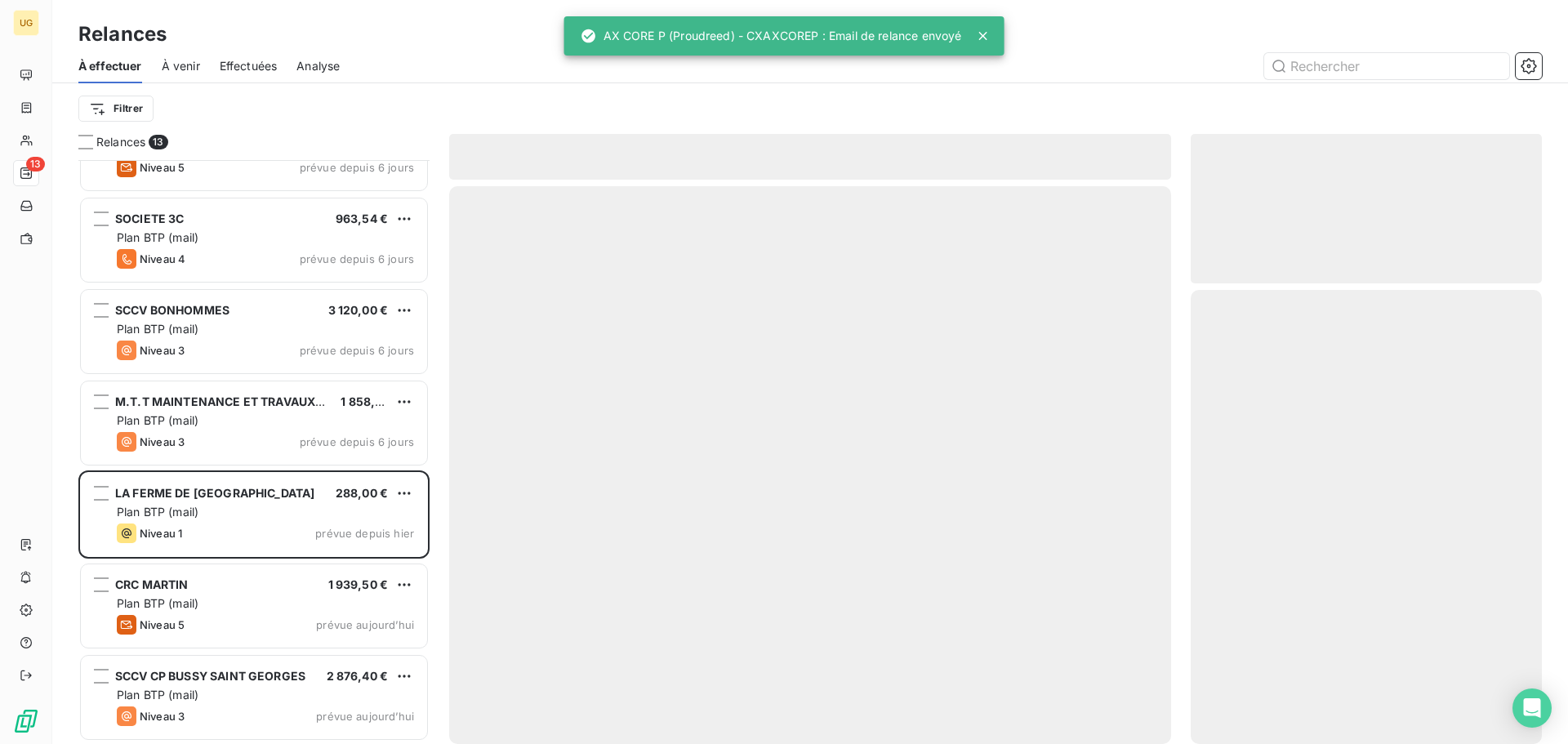
scroll to position [606, 0]
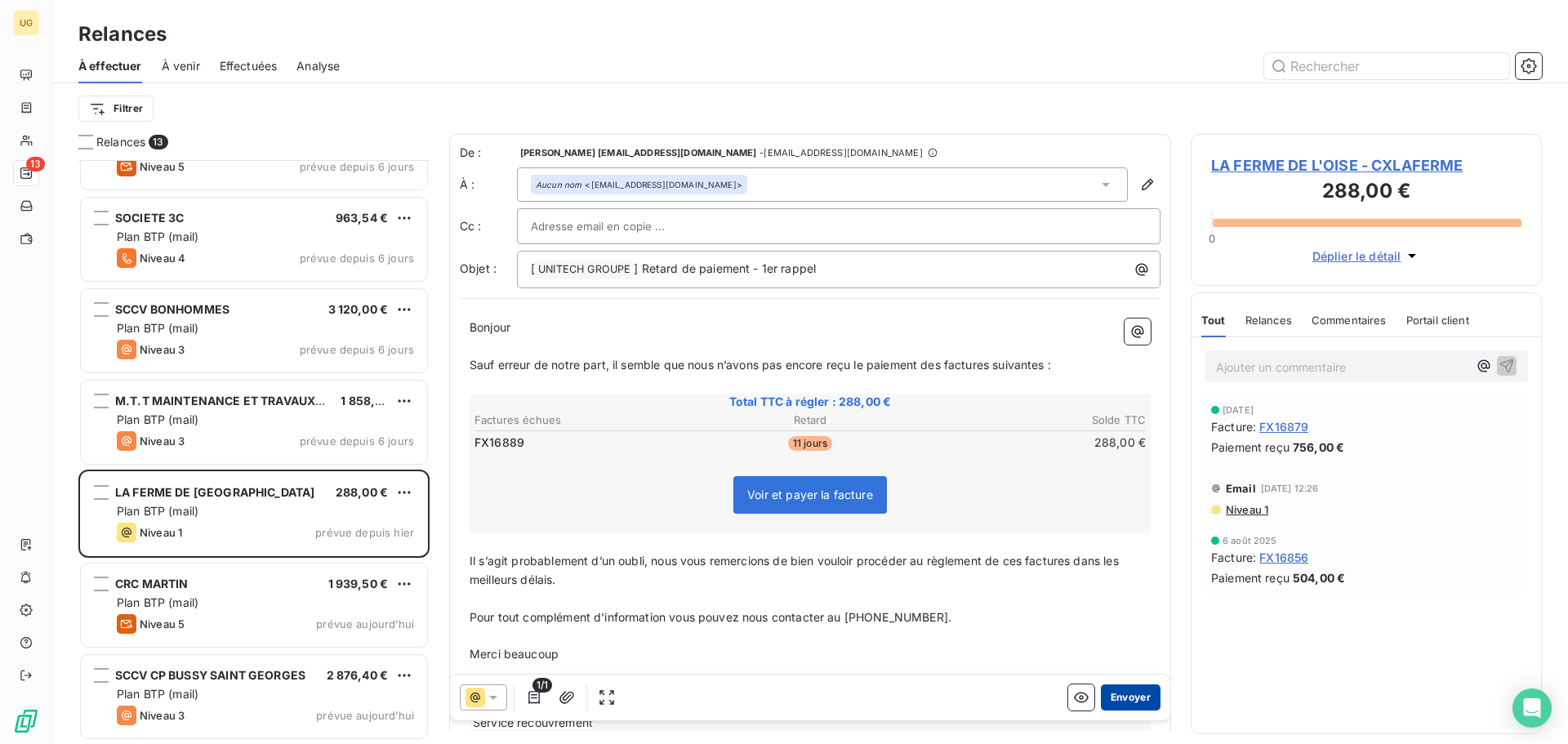
click at [1134, 698] on button "Envoyer" at bounding box center [1131, 698] width 60 height 27
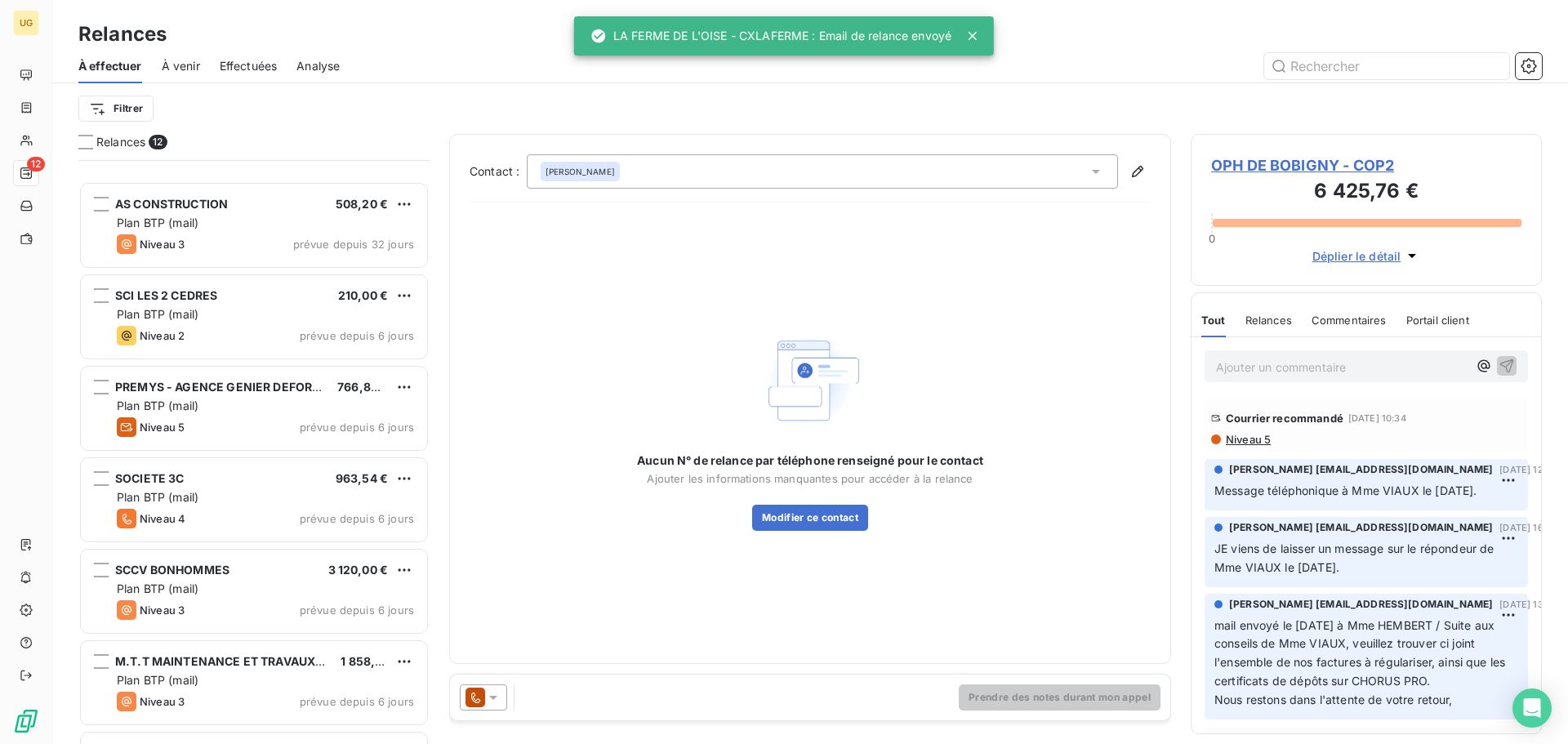
scroll to position [515, 0]
